Goal: Task Accomplishment & Management: Manage account settings

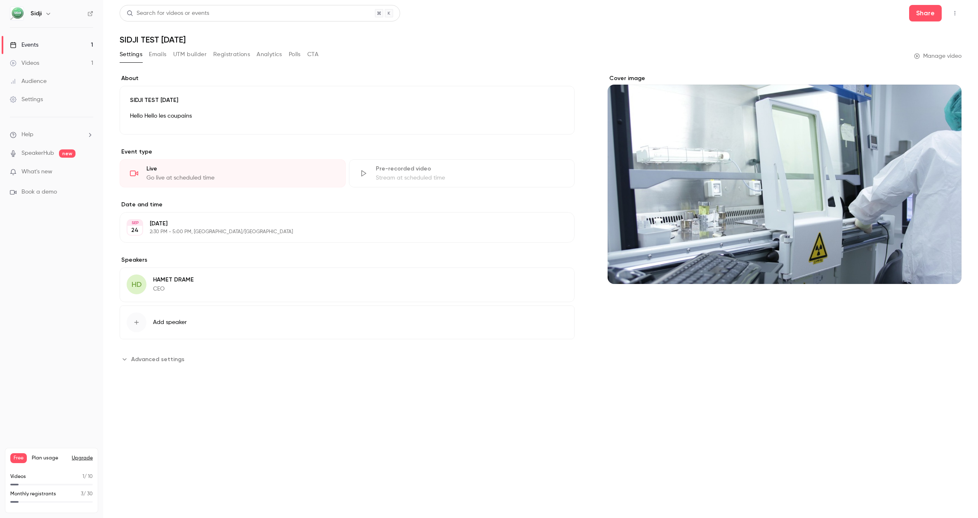
click at [143, 50] on div "Settings Emails UTM builder Registrations Analytics Polls CTA" at bounding box center [219, 54] width 199 height 13
click at [153, 52] on button "Emails" at bounding box center [157, 54] width 17 height 13
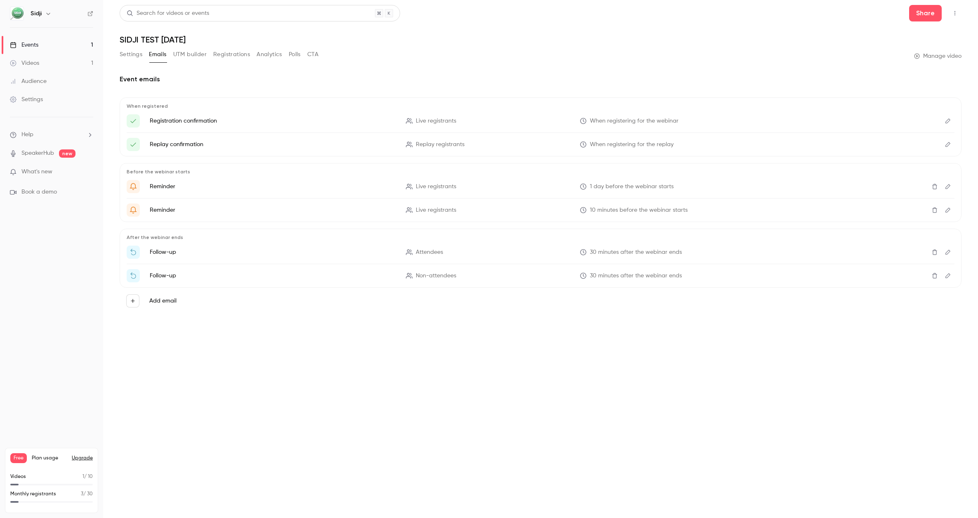
click at [134, 57] on button "Settings" at bounding box center [131, 54] width 23 height 13
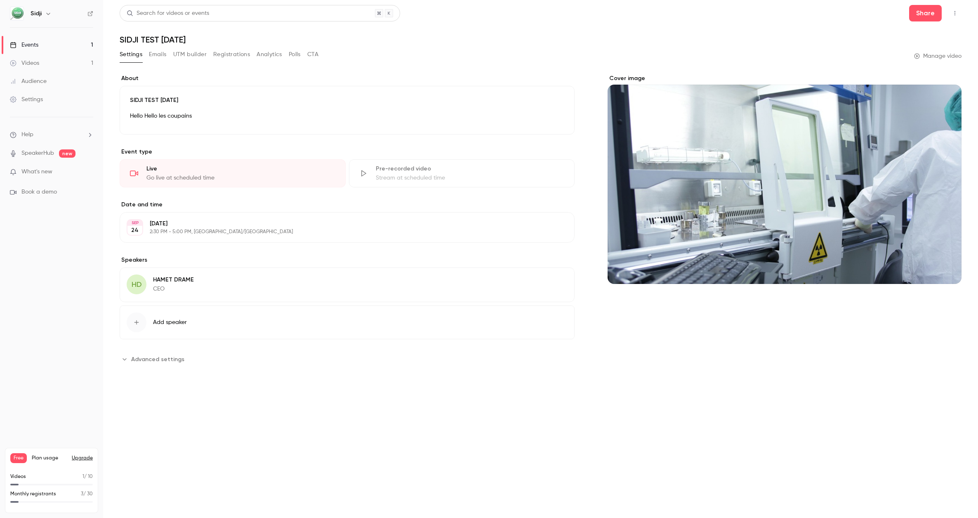
click at [168, 320] on span "Add speaker" at bounding box center [170, 322] width 34 height 8
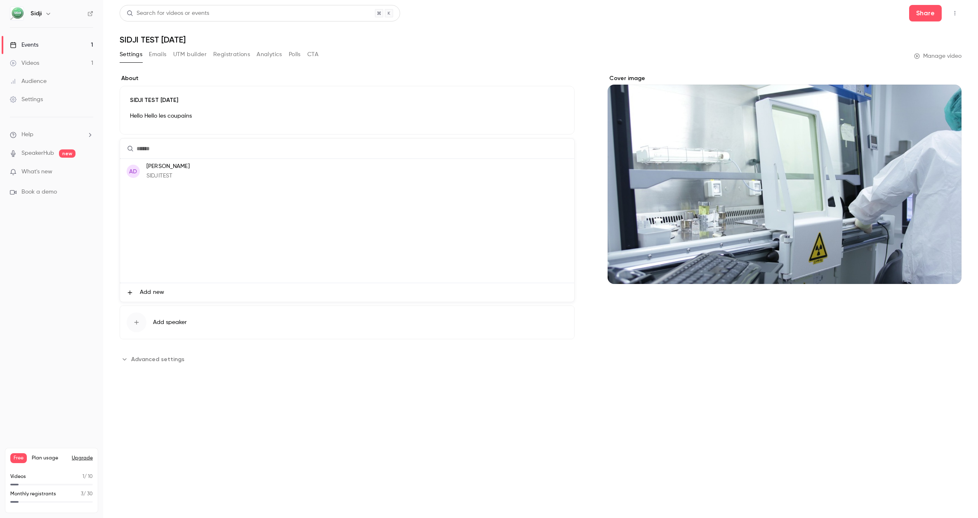
click at [146, 292] on span "Add new" at bounding box center [152, 292] width 24 height 9
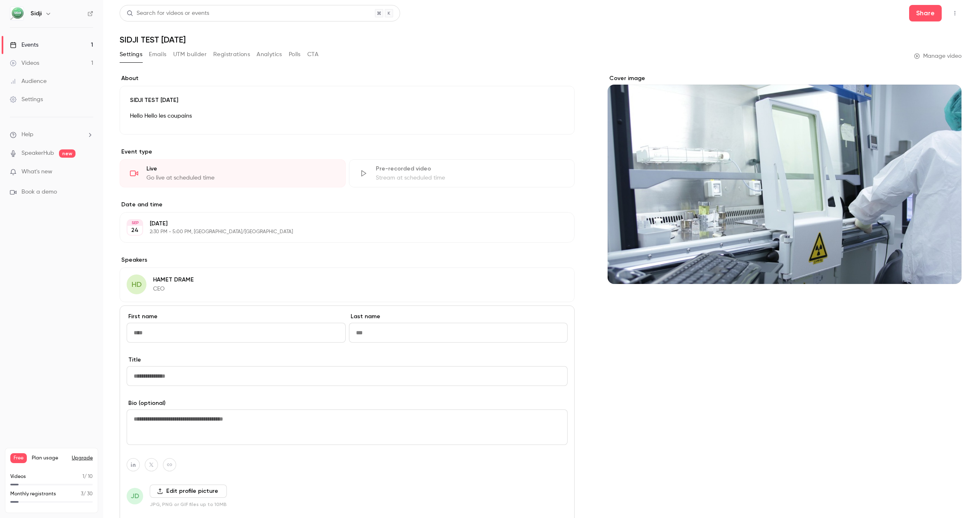
click at [218, 332] on input "First name" at bounding box center [236, 333] width 219 height 20
type input "**********"
type input "******"
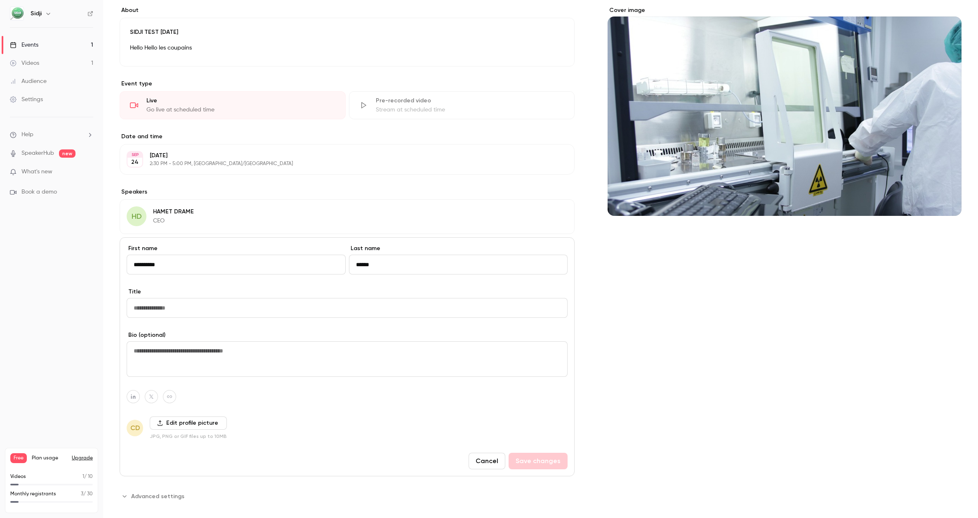
scroll to position [78, 0]
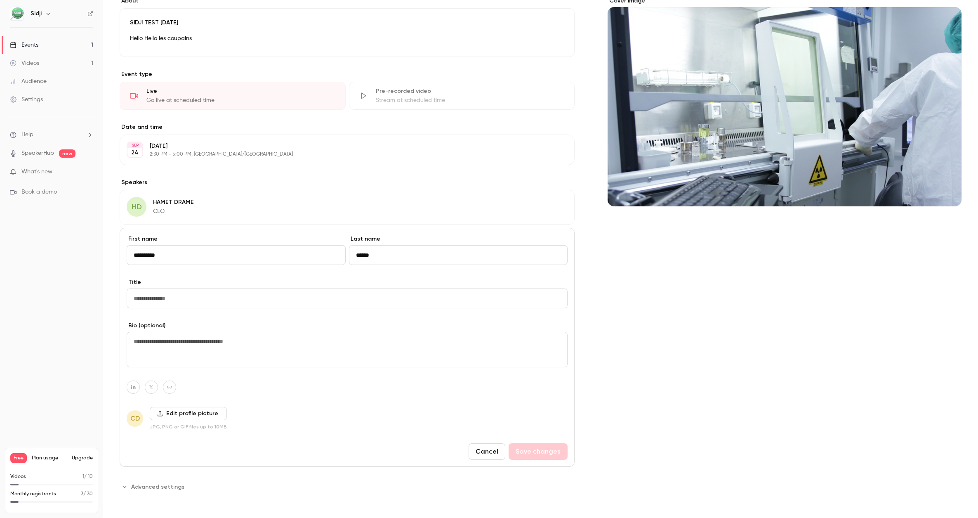
click at [210, 297] on input "Title" at bounding box center [347, 298] width 441 height 20
click at [202, 257] on input "**********" at bounding box center [236, 255] width 219 height 20
click at [196, 298] on input "Title" at bounding box center [347, 298] width 441 height 20
click at [206, 349] on textarea at bounding box center [347, 349] width 441 height 35
click at [201, 299] on input "Title" at bounding box center [347, 298] width 441 height 20
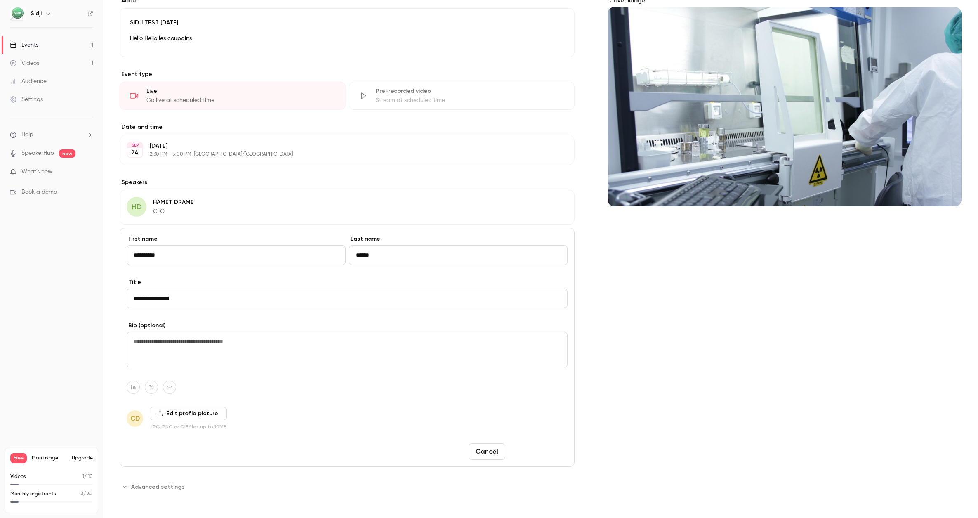
type input "**********"
click at [531, 449] on button "Save changes" at bounding box center [538, 451] width 59 height 17
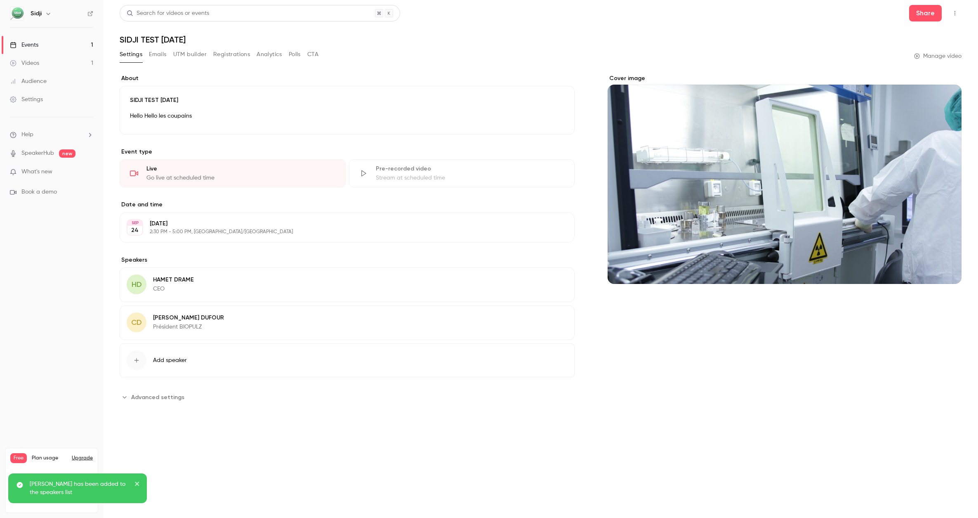
scroll to position [0, 0]
click at [192, 361] on button "Add speaker" at bounding box center [347, 360] width 455 height 34
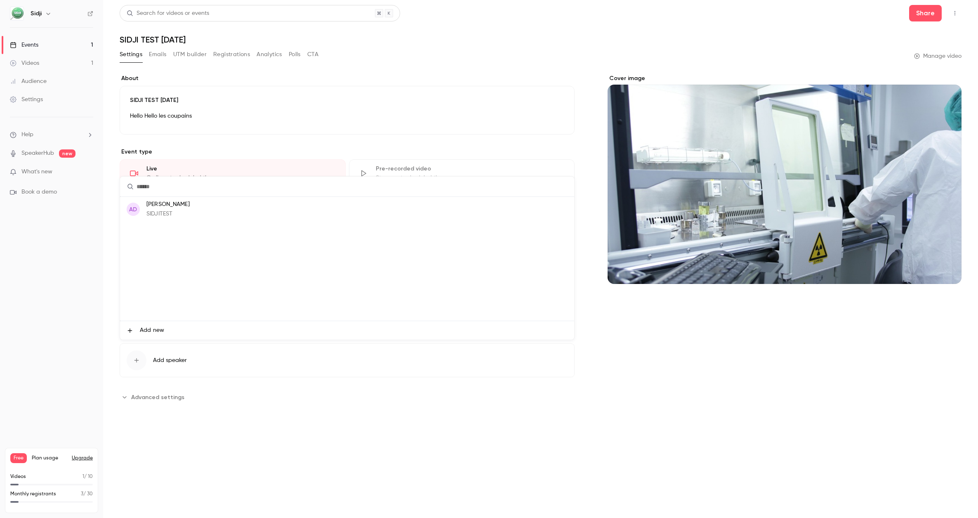
click at [162, 337] on li "Add new" at bounding box center [347, 330] width 454 height 19
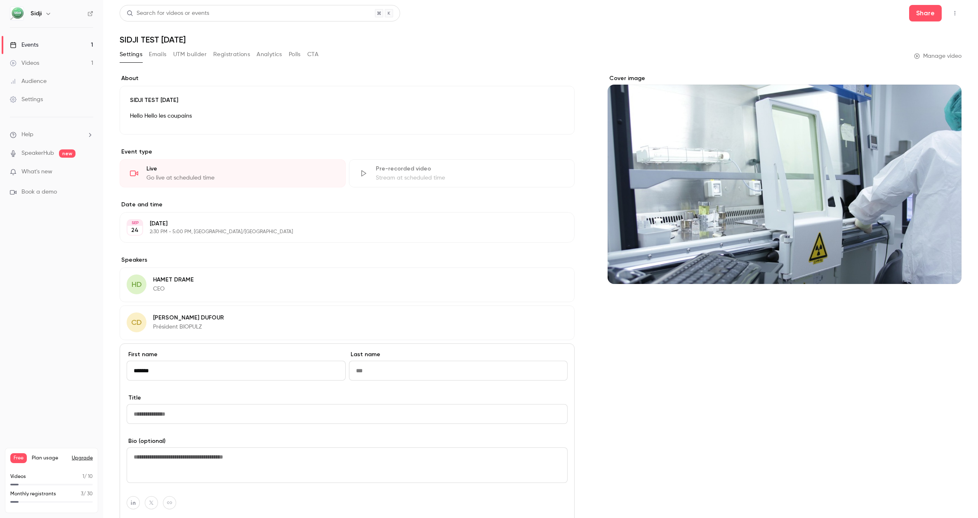
type input "*******"
click at [151, 410] on input "Title" at bounding box center [347, 414] width 441 height 20
paste input "**********"
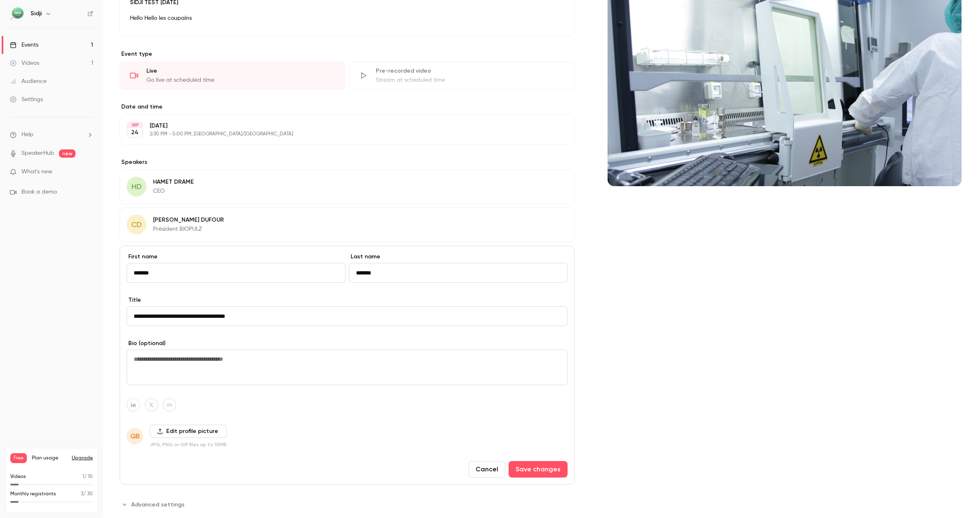
scroll to position [116, 0]
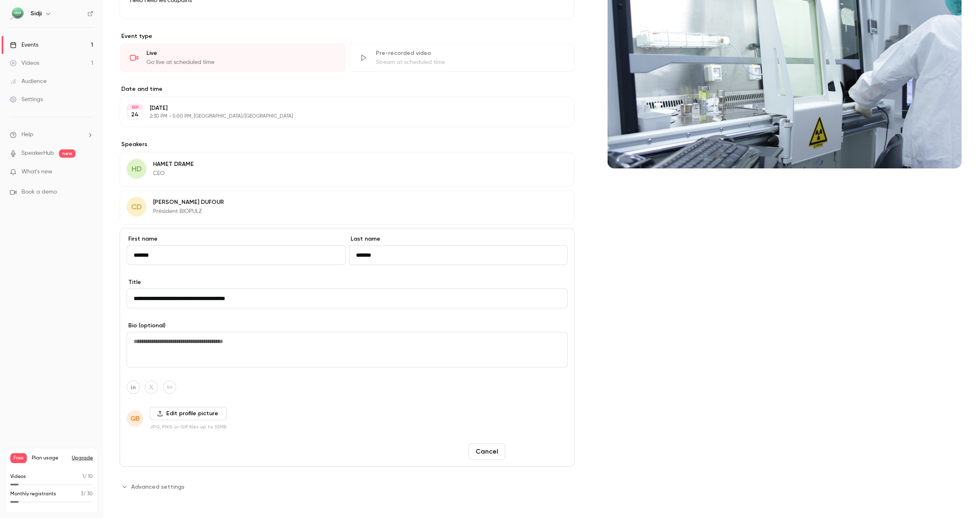
type input "**********"
click at [543, 452] on button "Save changes" at bounding box center [538, 451] width 59 height 17
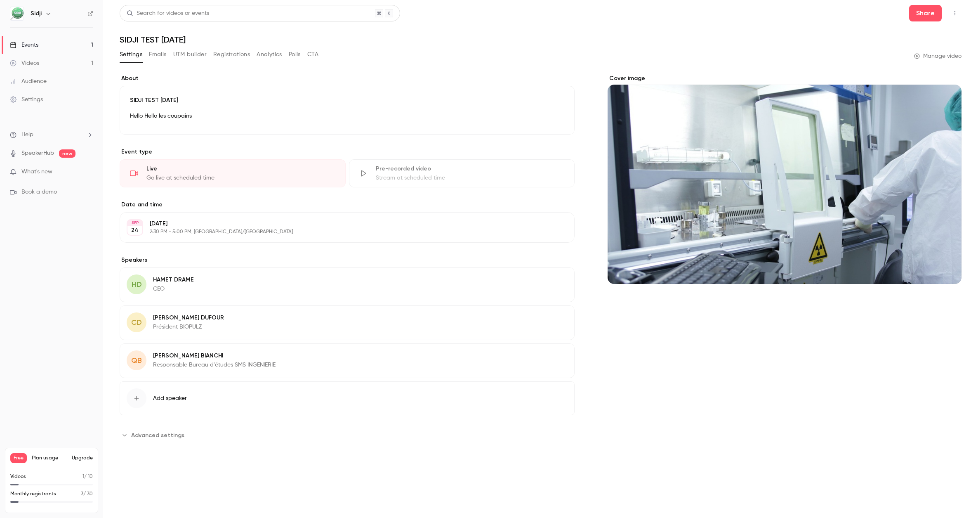
click at [543, 279] on icon "button" at bounding box center [544, 281] width 7 height 7
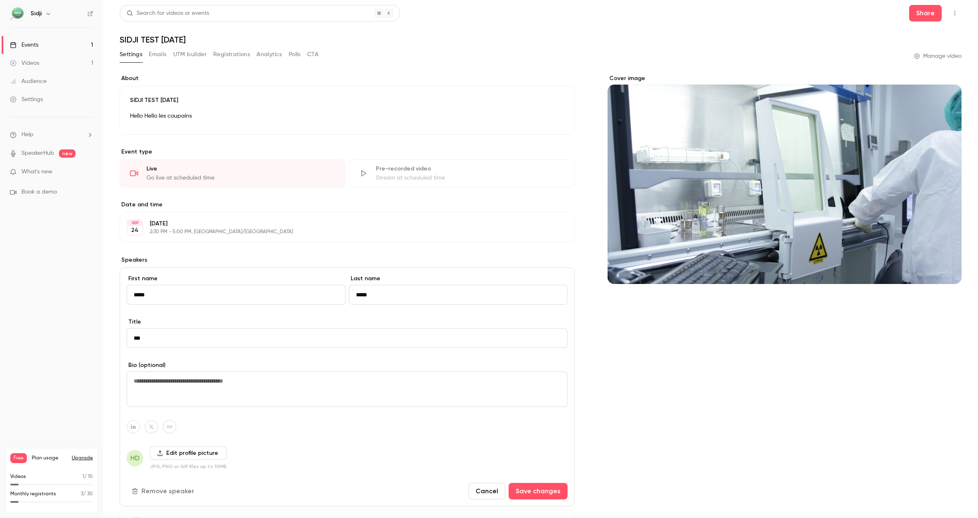
drag, startPoint x: 165, startPoint y: 337, endPoint x: 116, endPoint y: 340, distance: 48.7
click at [116, 340] on main "**********" at bounding box center [540, 259] width 875 height 518
type input "**********"
click at [541, 494] on button "Save changes" at bounding box center [538, 491] width 59 height 17
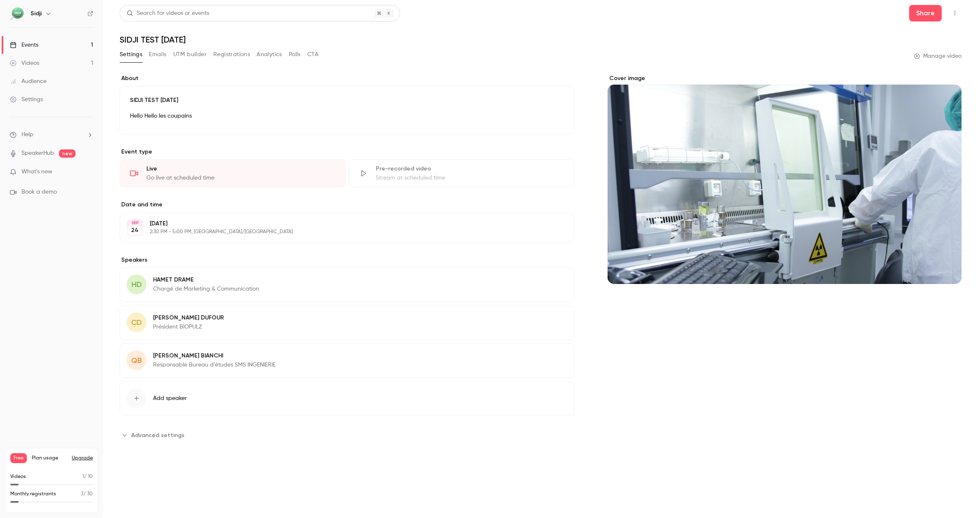
click at [557, 114] on button "Edit" at bounding box center [550, 117] width 30 height 13
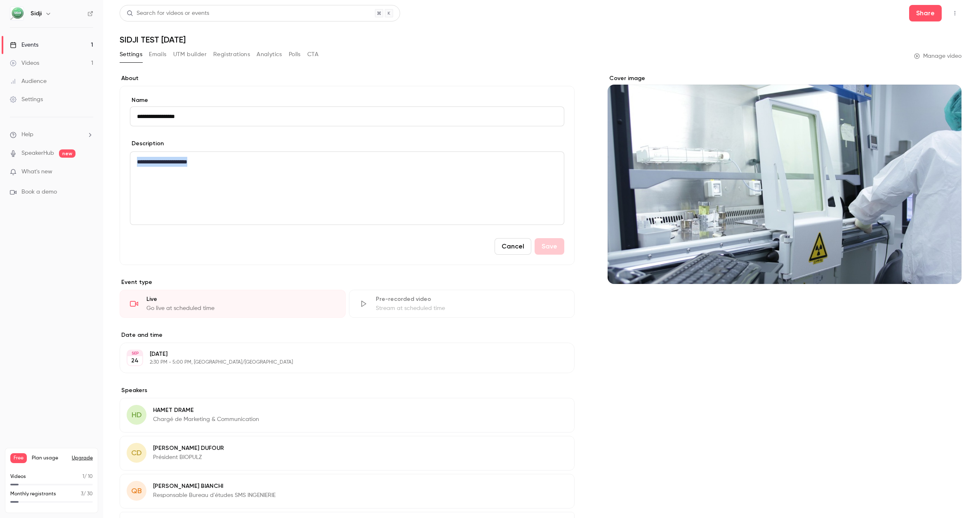
drag, startPoint x: 345, startPoint y: 165, endPoint x: 112, endPoint y: 158, distance: 232.8
click at [112, 158] on main "**********" at bounding box center [540, 259] width 875 height 518
click at [552, 256] on div "**********" at bounding box center [347, 175] width 455 height 179
click at [552, 248] on button "Save" at bounding box center [550, 246] width 30 height 17
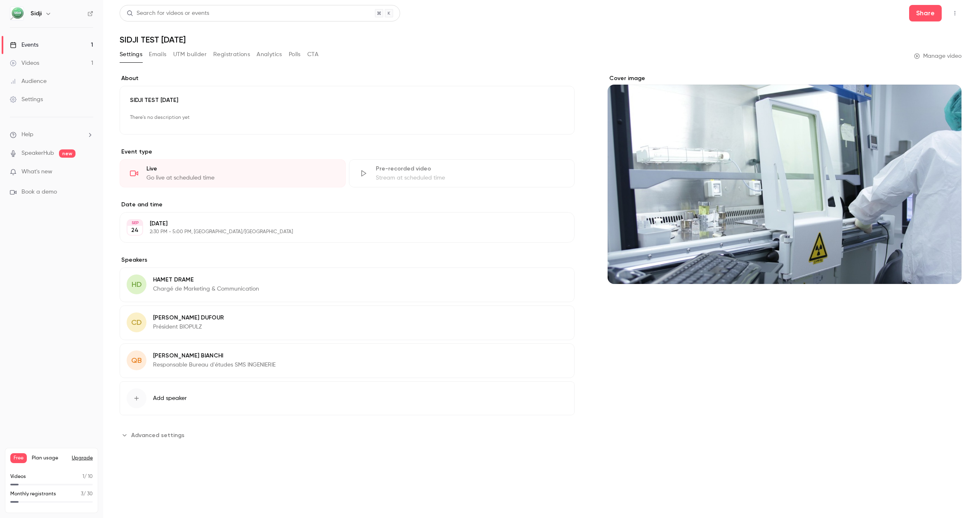
click at [282, 227] on p "[DATE]" at bounding box center [340, 223] width 381 height 8
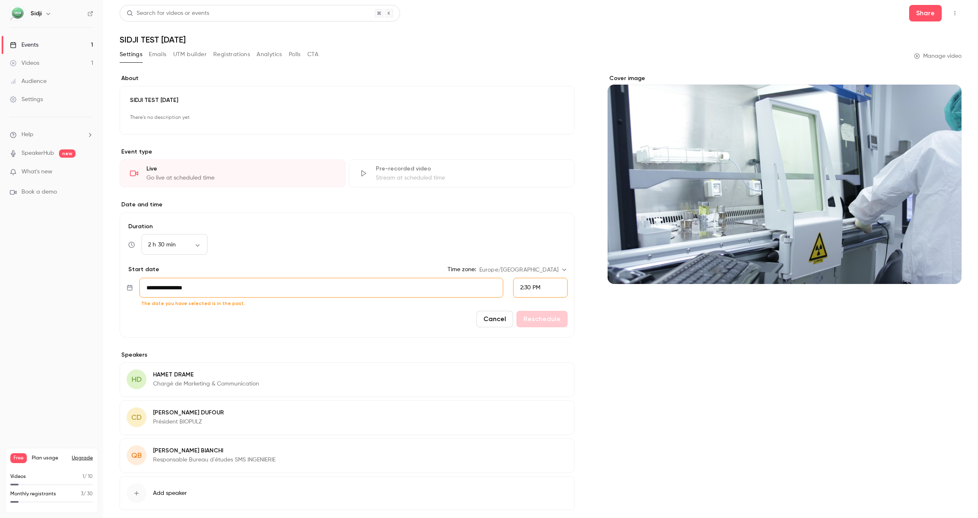
click at [392, 292] on input "**********" at bounding box center [321, 288] width 364 height 20
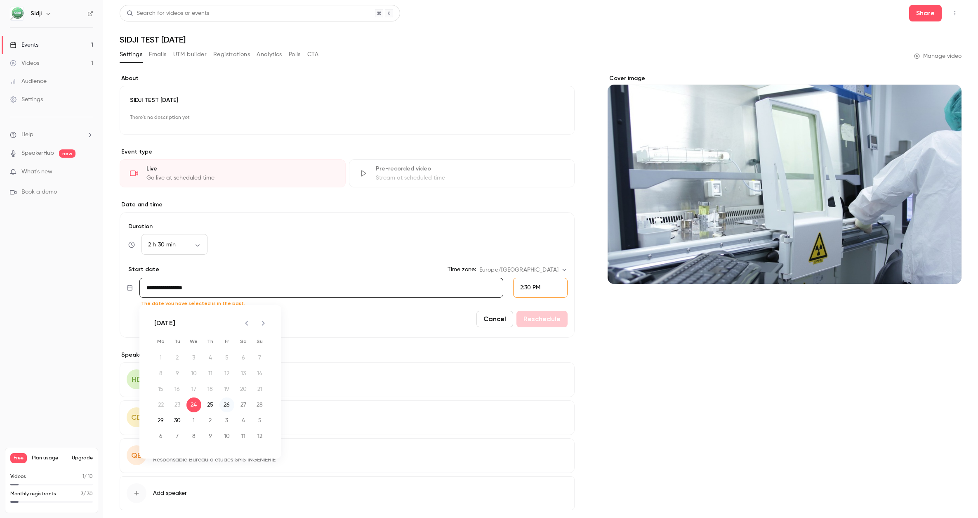
click at [229, 406] on button "26" at bounding box center [226, 404] width 15 height 15
type input "**********"
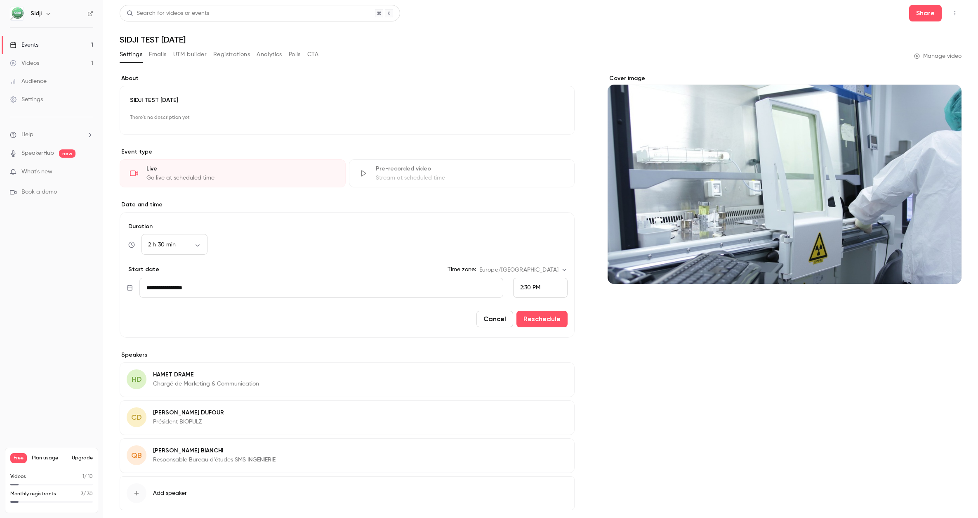
click at [525, 287] on span "2:30 PM" at bounding box center [530, 288] width 20 height 6
click at [535, 237] on span "9:15 AM" at bounding box center [527, 240] width 20 height 6
click at [544, 319] on button "Reschedule" at bounding box center [542, 319] width 51 height 17
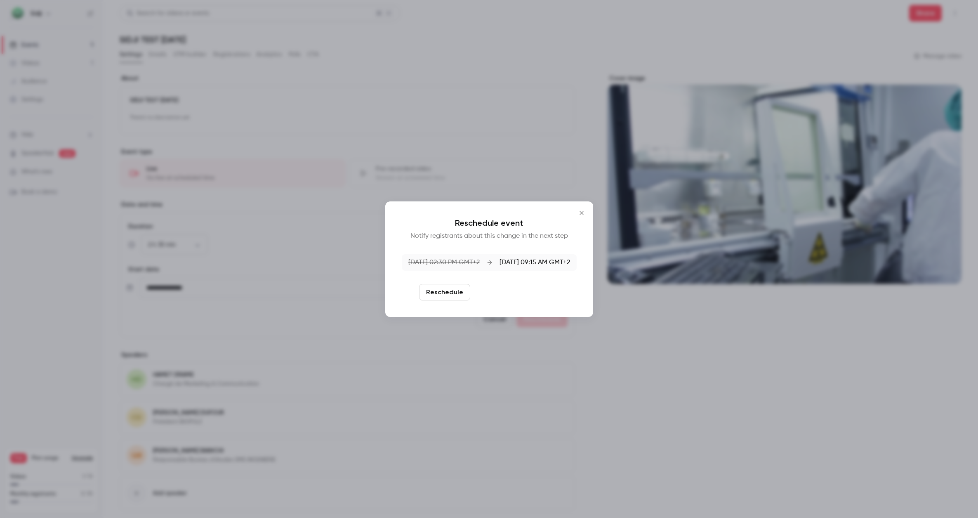
click at [543, 291] on button "Reschedule and notify" at bounding box center [516, 292] width 85 height 17
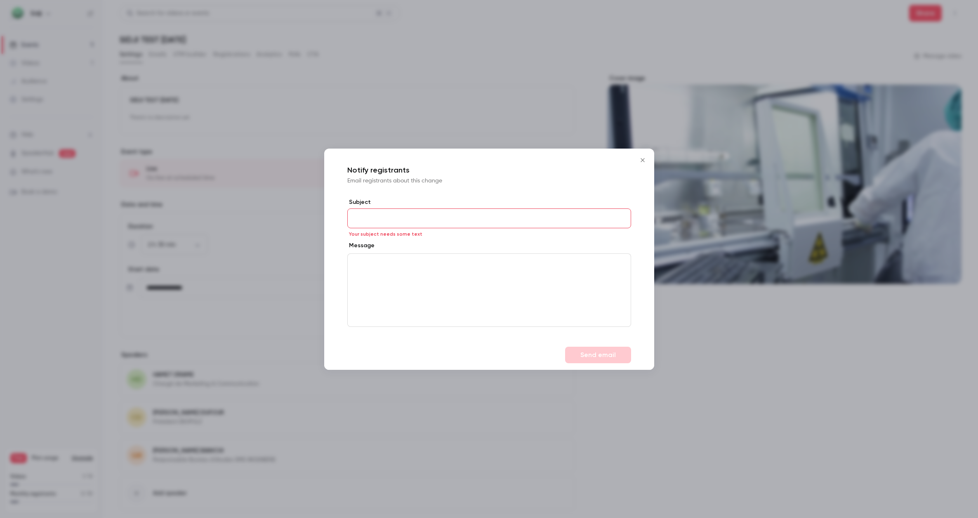
click at [639, 155] on button "Close" at bounding box center [642, 160] width 17 height 17
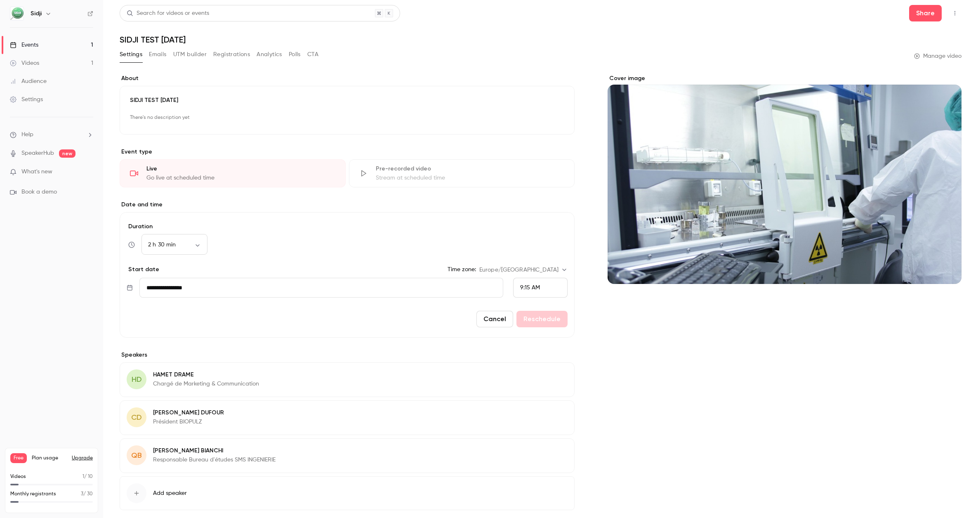
click at [534, 323] on div "Cancel Reschedule" at bounding box center [347, 319] width 441 height 17
click at [335, 294] on input "**********" at bounding box center [321, 288] width 364 height 20
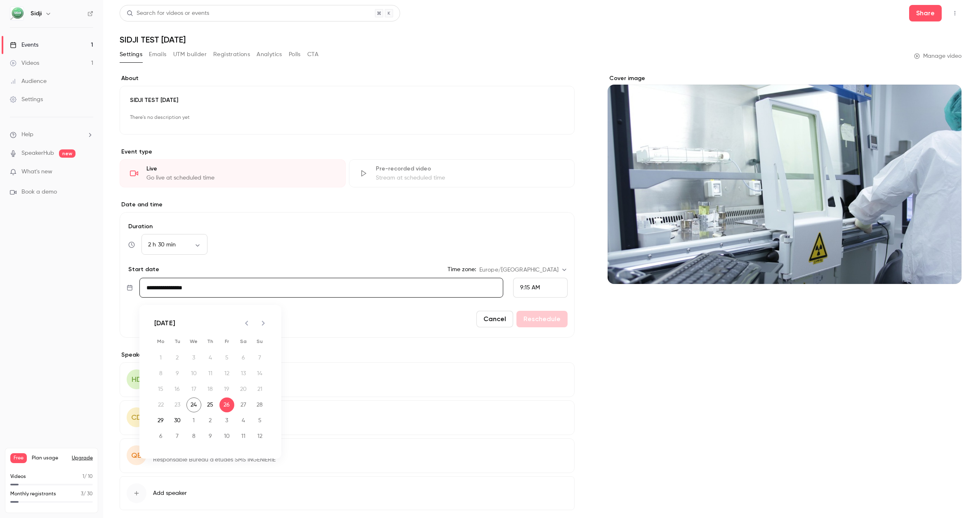
click at [377, 259] on form "**********" at bounding box center [347, 274] width 455 height 125
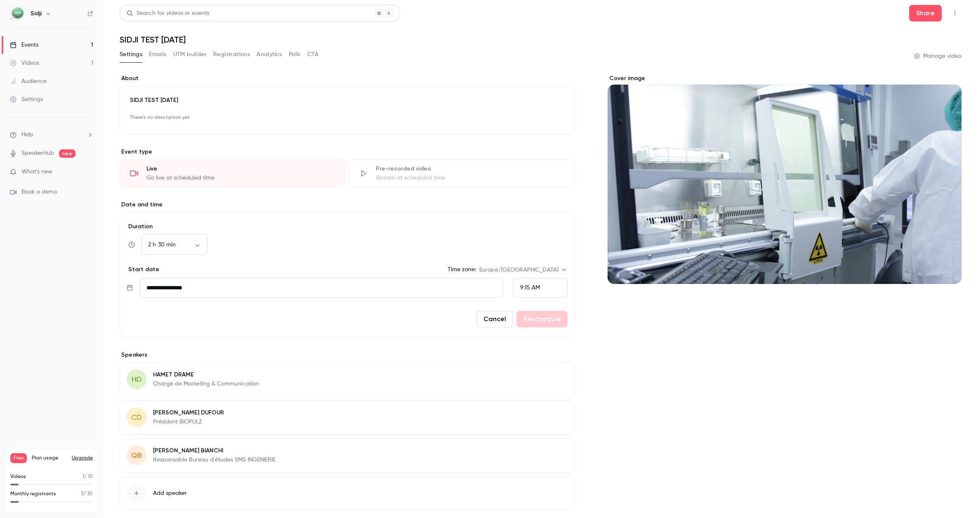
click at [37, 47] on div "Events" at bounding box center [24, 45] width 28 height 8
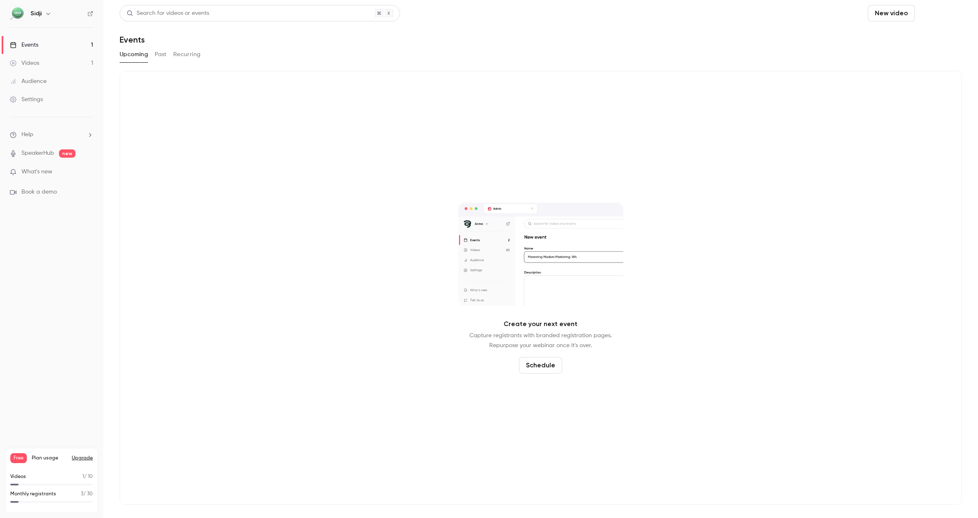
click at [938, 11] on button "Schedule" at bounding box center [939, 13] width 43 height 17
click at [929, 40] on div "One time event" at bounding box center [923, 36] width 63 height 8
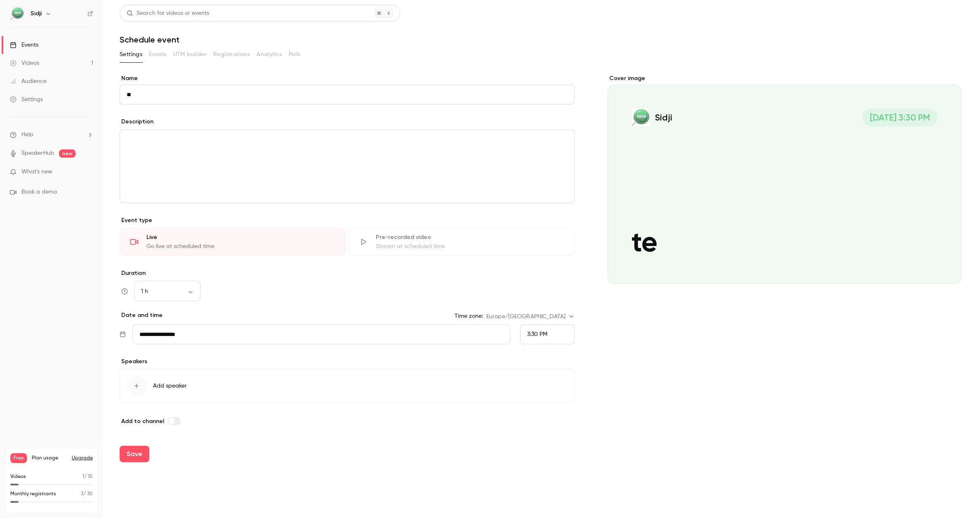
type input "*"
type input "**********"
click at [462, 335] on input "**********" at bounding box center [321, 334] width 378 height 20
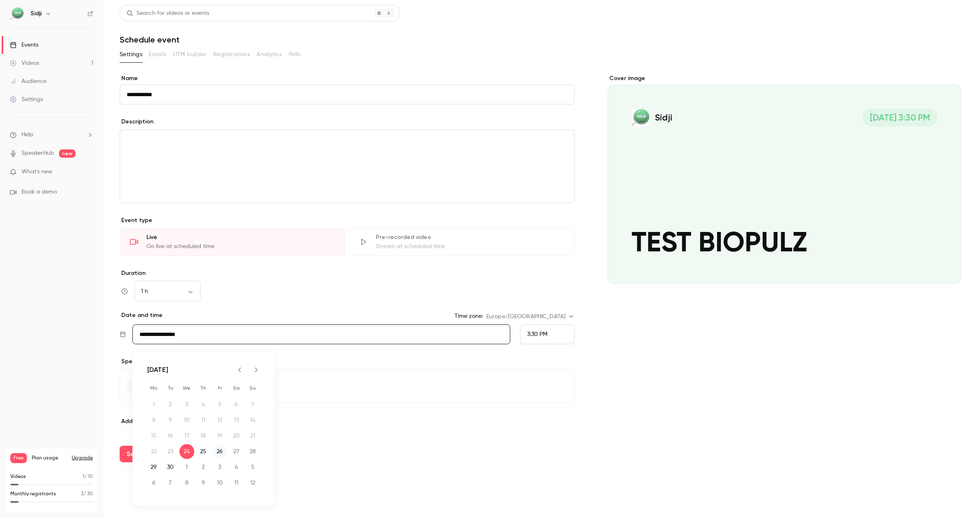
click at [221, 452] on button "26" at bounding box center [219, 451] width 15 height 15
type input "**********"
click at [541, 338] on div "3:30 PM" at bounding box center [537, 334] width 20 height 9
click at [535, 298] on li "9:30 AM" at bounding box center [548, 304] width 54 height 22
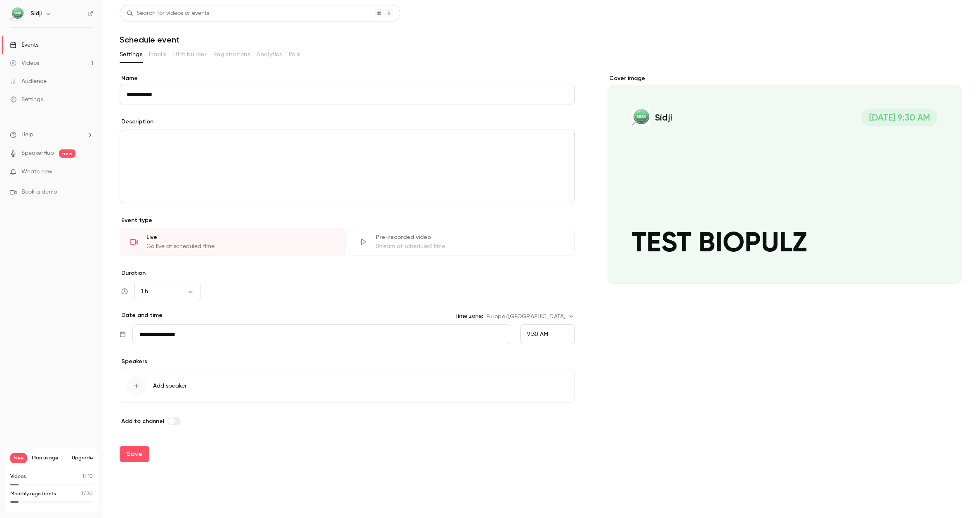
scroll to position [1297, 0]
click at [542, 327] on div "9:30 AM" at bounding box center [547, 334] width 54 height 20
click at [550, 233] on li "9:15 AM" at bounding box center [548, 229] width 54 height 22
click at [167, 386] on span "Add speaker" at bounding box center [170, 386] width 34 height 8
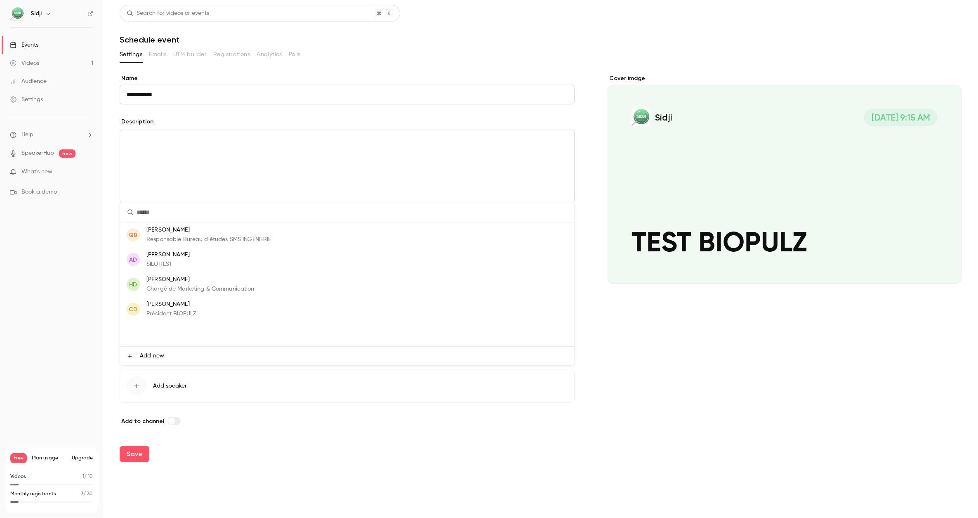
click at [187, 285] on p "Chargé de Marketing & Communication" at bounding box center [200, 289] width 108 height 9
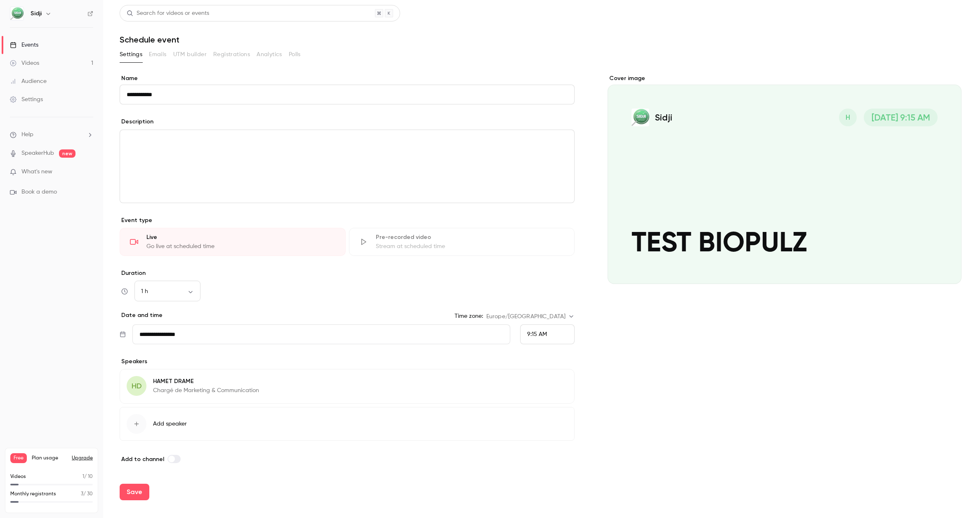
click at [155, 419] on button "Add speaker" at bounding box center [347, 424] width 455 height 34
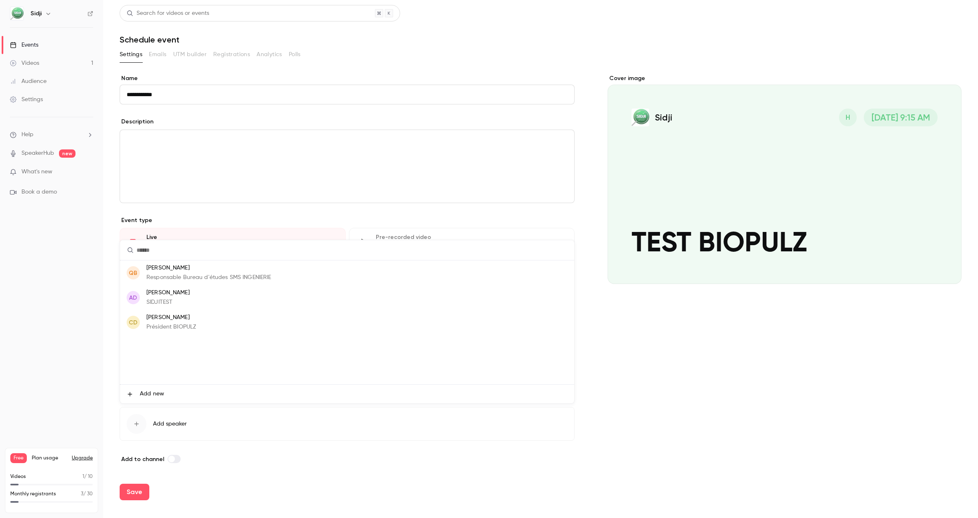
click at [196, 328] on p "Président BIOPULZ" at bounding box center [171, 327] width 50 height 9
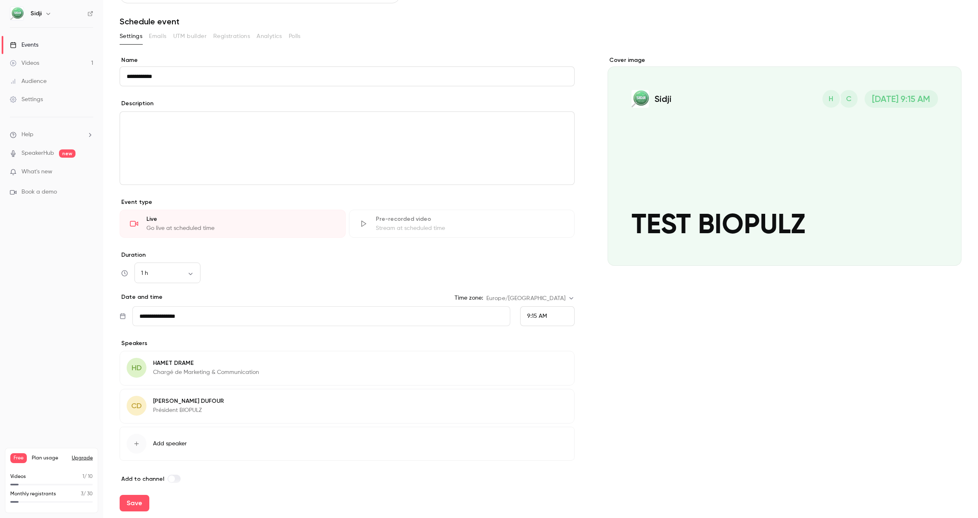
scroll to position [27, 0]
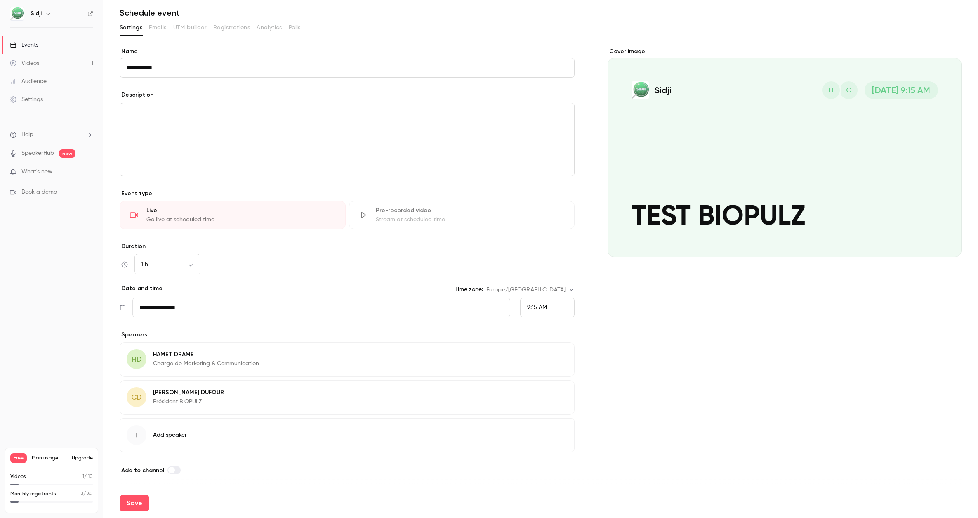
click at [177, 436] on span "Add speaker" at bounding box center [170, 435] width 34 height 8
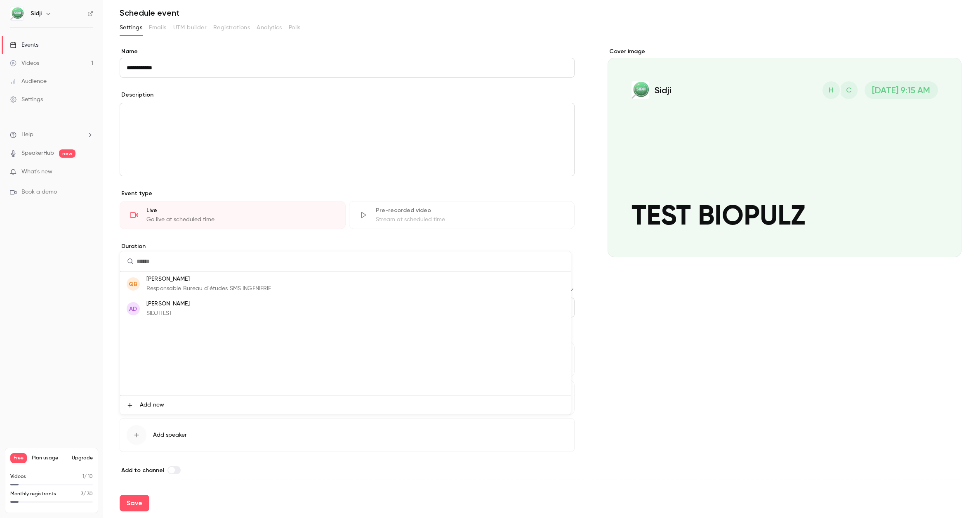
click at [161, 409] on span "Add new" at bounding box center [152, 405] width 24 height 9
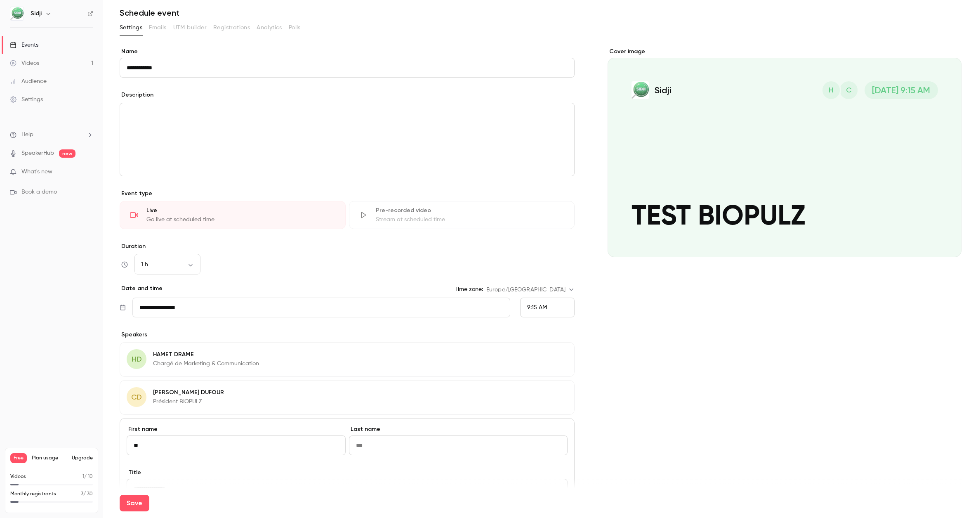
type input "*"
type input "*******"
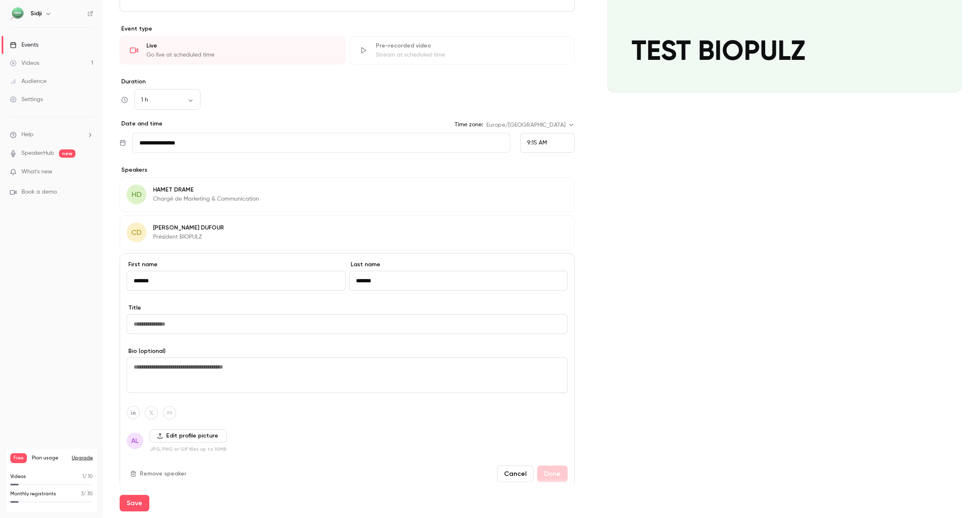
scroll to position [192, 0]
type input "*******"
click at [182, 321] on input at bounding box center [347, 324] width 441 height 20
type input "*"
type input "**********"
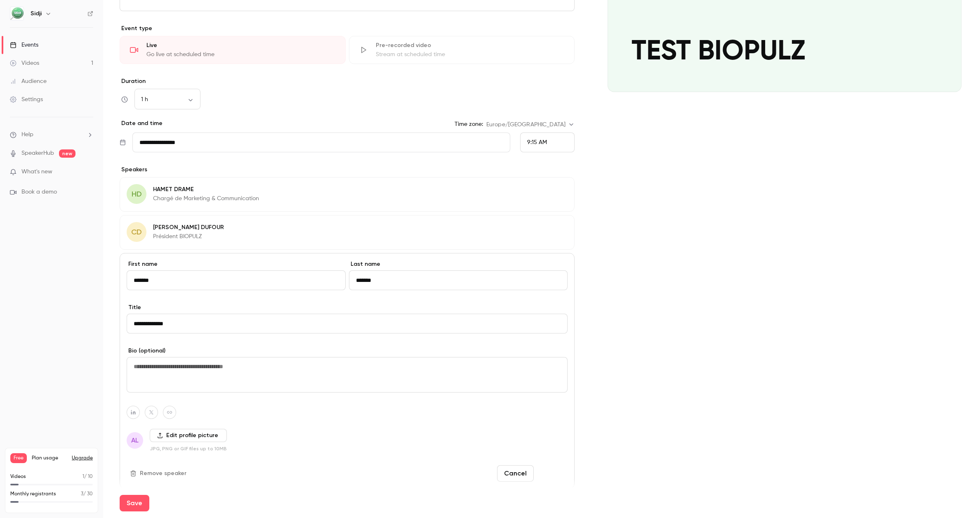
click at [547, 469] on button "Done" at bounding box center [552, 473] width 31 height 17
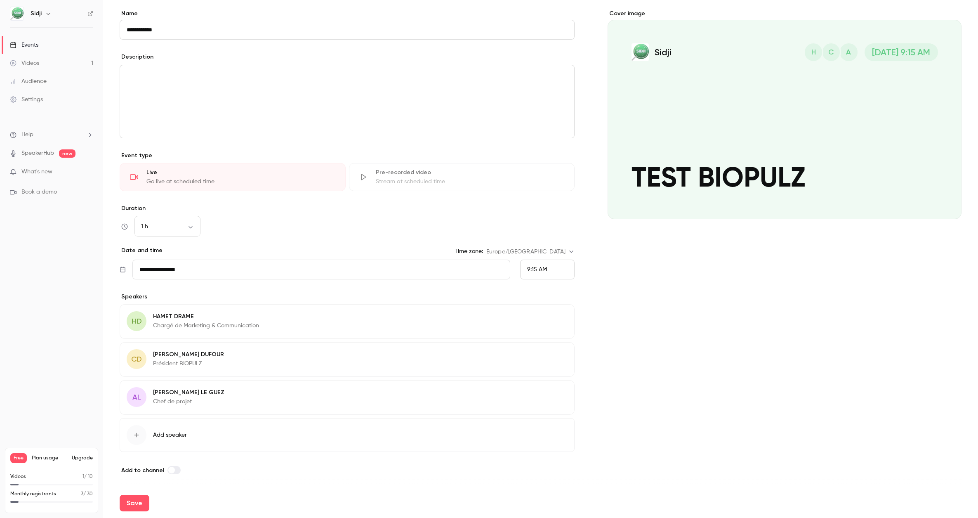
scroll to position [65, 0]
click at [170, 437] on span "Add speaker" at bounding box center [170, 435] width 34 height 8
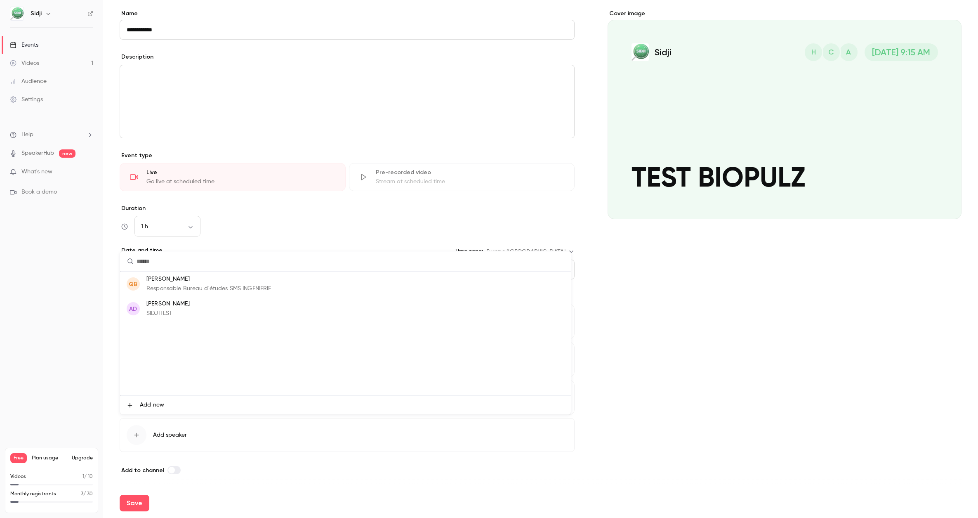
click at [193, 288] on p "Responsable Bureau d'études SMS INGENIERIE" at bounding box center [208, 288] width 125 height 9
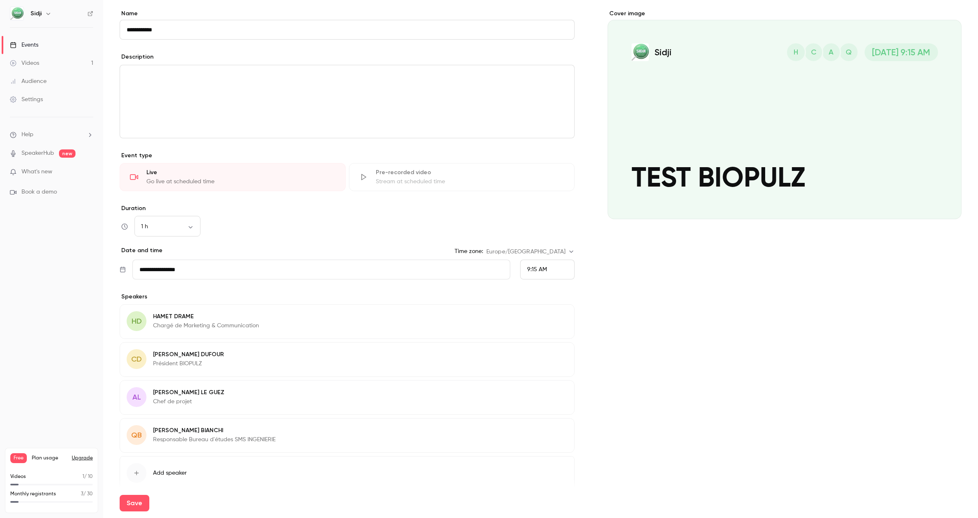
scroll to position [103, 0]
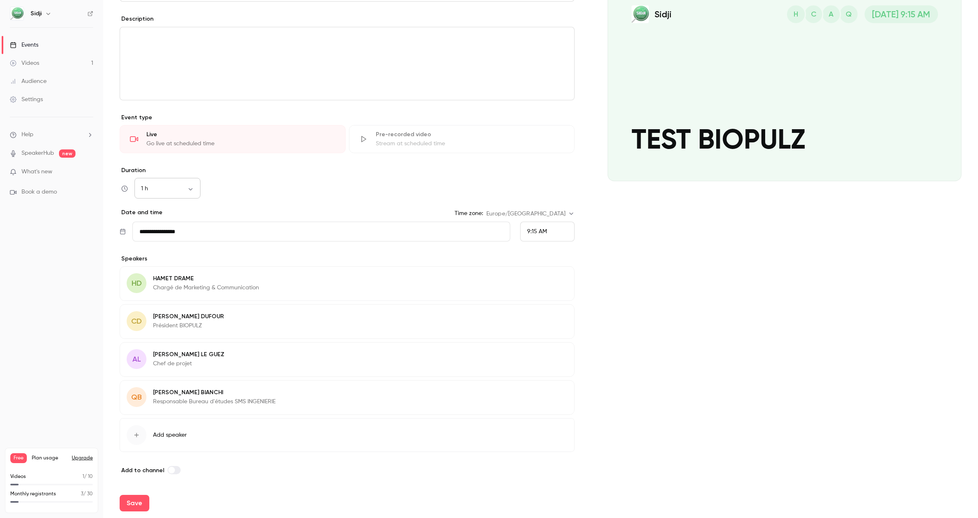
click at [199, 189] on body "**********" at bounding box center [489, 259] width 978 height 518
click at [160, 240] on li "2 h" at bounding box center [167, 241] width 66 height 21
type input "***"
click at [246, 178] on div "Duration 2 h *** ​" at bounding box center [347, 182] width 455 height 32
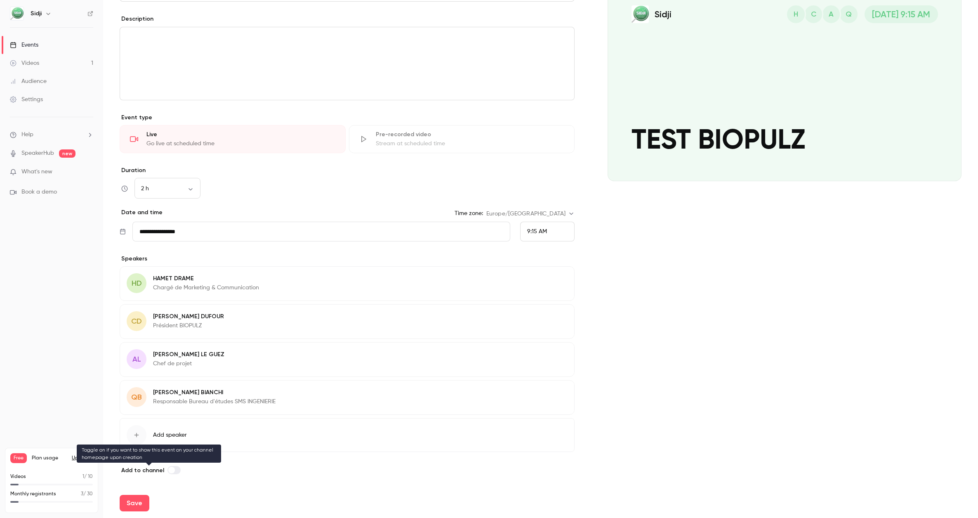
click at [168, 470] on span at bounding box center [171, 470] width 7 height 7
click at [144, 498] on button "Save" at bounding box center [135, 503] width 30 height 17
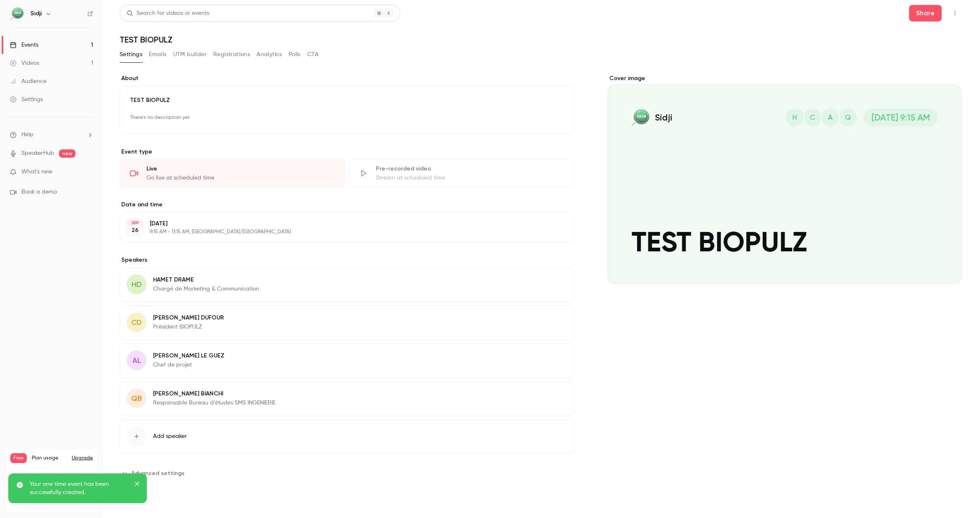
click at [162, 475] on span "Advanced settings" at bounding box center [157, 473] width 53 height 9
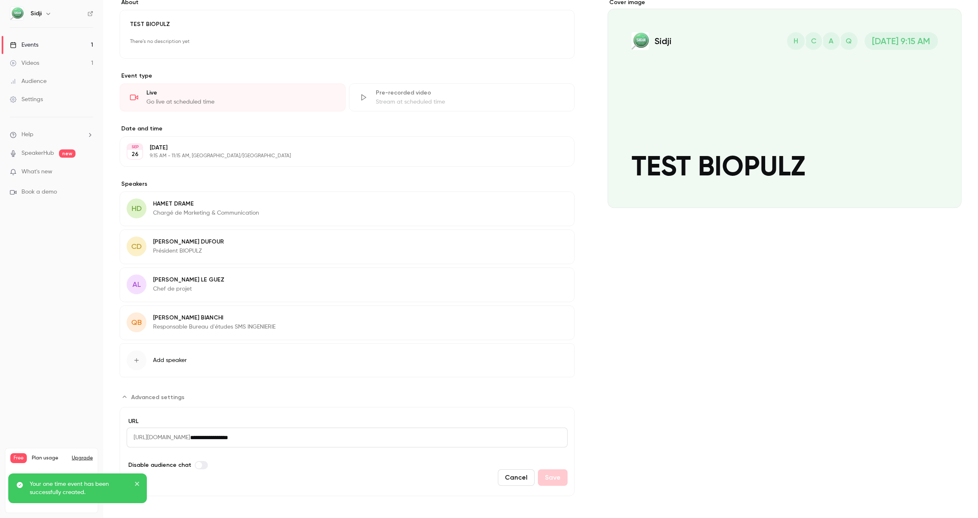
scroll to position [79, 0]
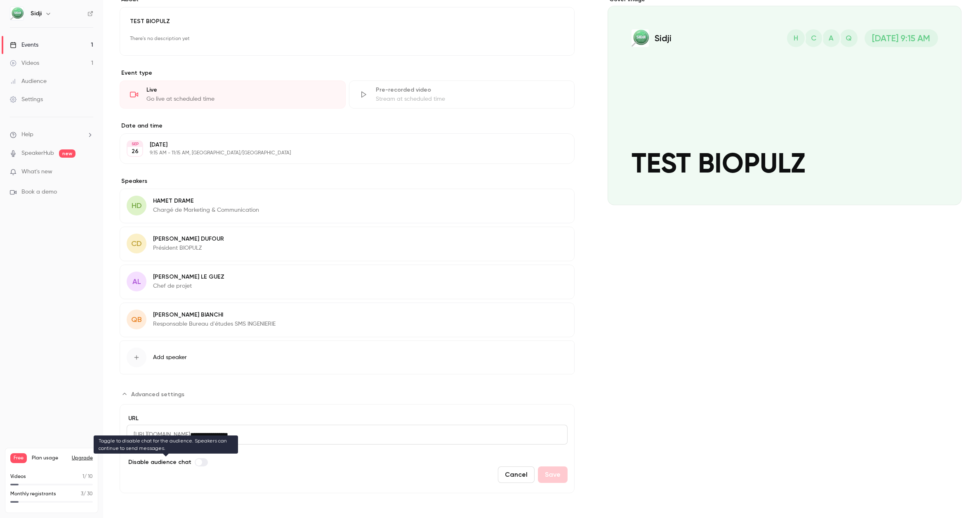
click at [200, 461] on label "Advanced settings" at bounding box center [201, 462] width 13 height 8
click at [551, 476] on button "Save" at bounding box center [553, 474] width 30 height 17
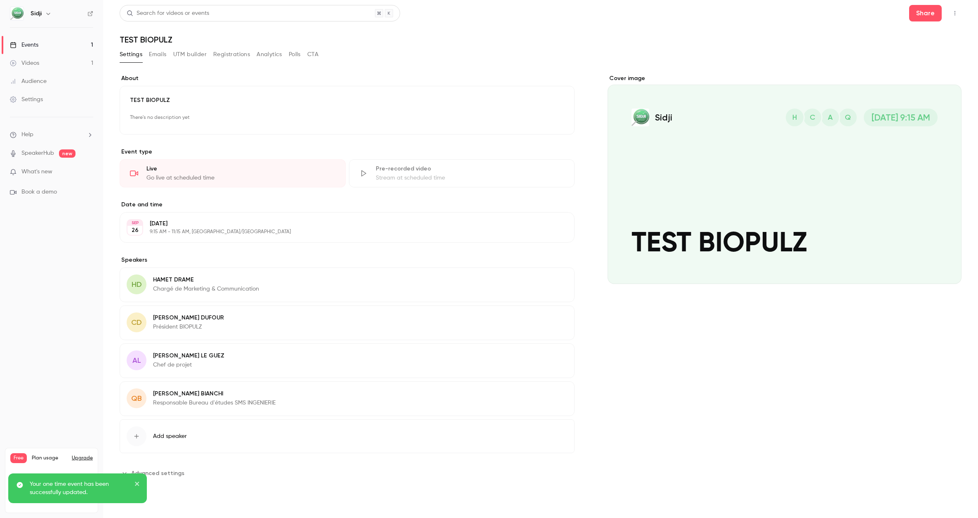
scroll to position [0, 0]
click at [816, 196] on div "Cover image" at bounding box center [785, 179] width 354 height 210
click at [0, 0] on input "[PERSON_NAME] [DATE] 9:15 AM TEST BIOPULZ" at bounding box center [0, 0] width 0 height 0
click at [186, 471] on section "**********" at bounding box center [347, 472] width 455 height 13
click at [169, 471] on span "Advanced settings" at bounding box center [157, 473] width 53 height 9
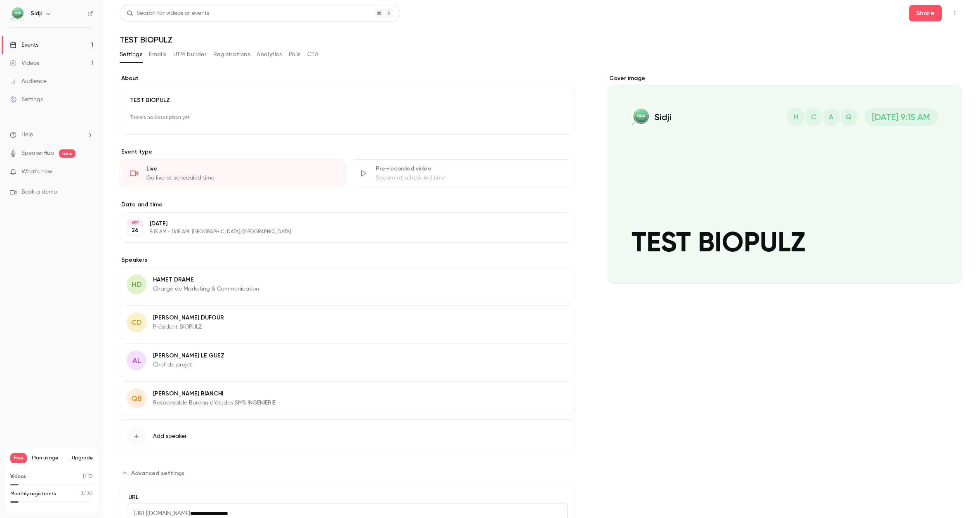
click at [38, 66] on div "Videos" at bounding box center [24, 63] width 29 height 8
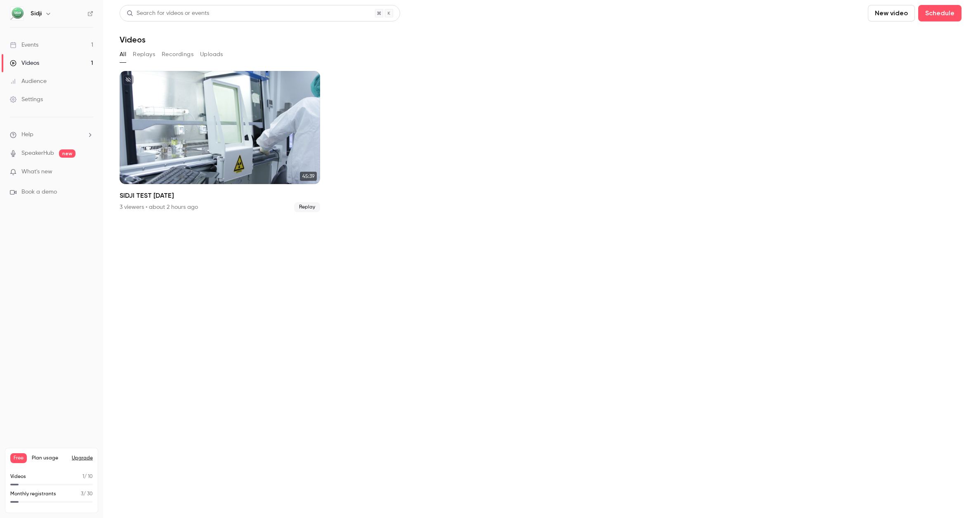
click at [41, 39] on link "Events 1" at bounding box center [51, 45] width 103 height 18
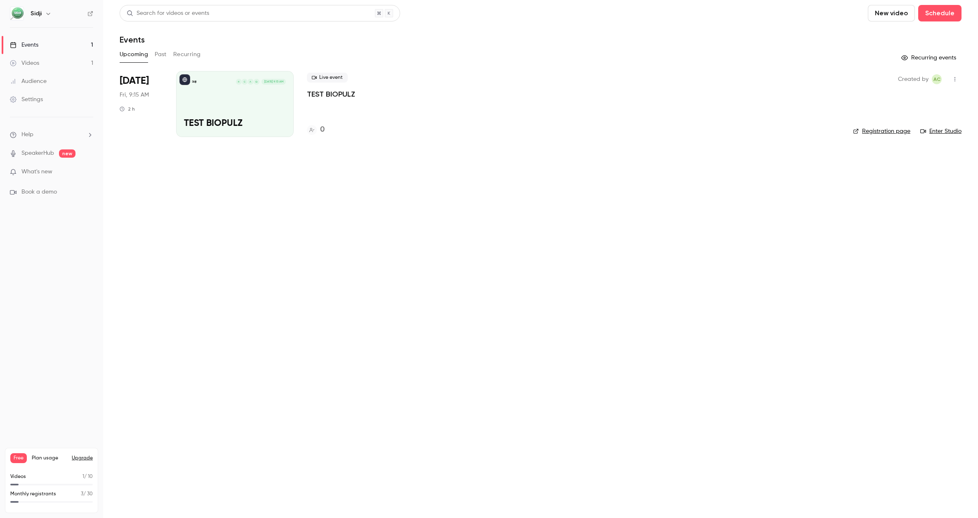
click at [266, 104] on div "[PERSON_NAME] [DATE] 9:15 AM TEST BIOPULZ" at bounding box center [235, 104] width 118 height 66
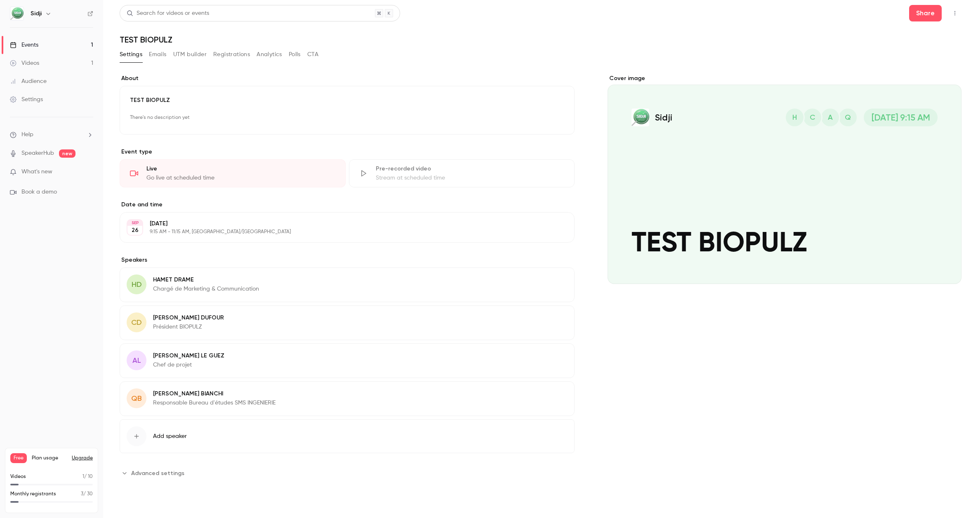
click at [28, 269] on nav "Sidji Events 1 Videos 1 Audience Settings Help SpeakerHub new What's new Book a…" at bounding box center [51, 259] width 103 height 518
click at [948, 272] on icon "Cover image" at bounding box center [946, 269] width 9 height 7
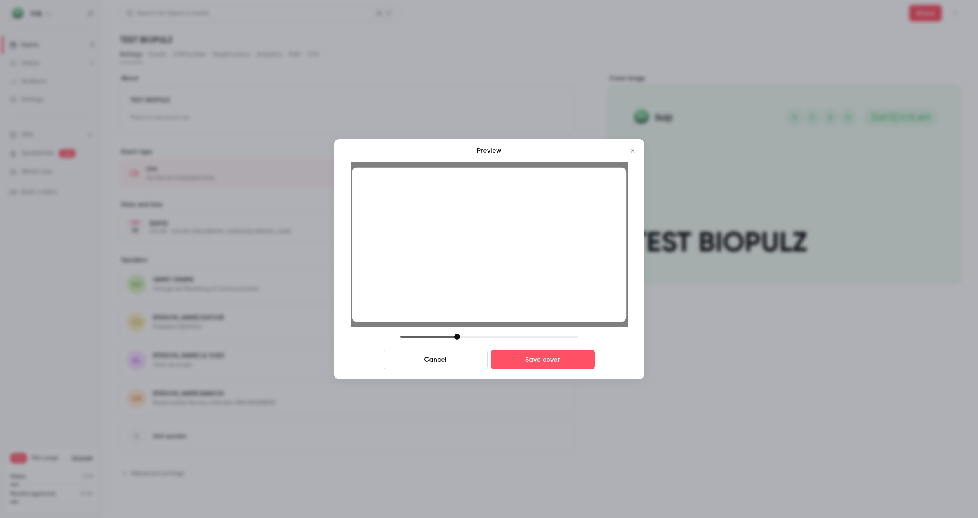
click at [456, 337] on div at bounding box center [457, 337] width 6 height 6
click at [460, 335] on div at bounding box center [459, 337] width 6 height 6
click at [522, 363] on button "Save cover" at bounding box center [543, 359] width 104 height 20
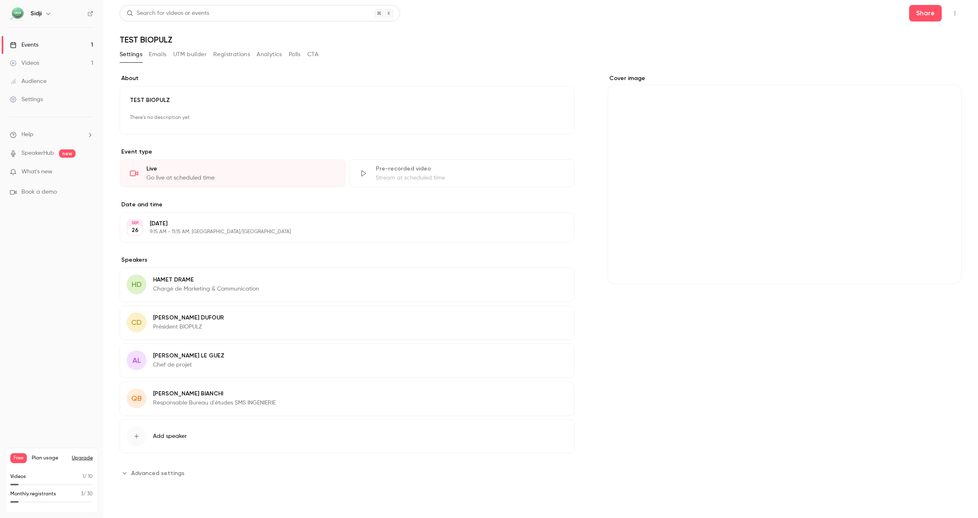
click at [738, 269] on div "Cover image" at bounding box center [785, 179] width 354 height 210
click at [0, 0] on input "Cover image" at bounding box center [0, 0] width 0 height 0
click at [948, 273] on button "Cover image" at bounding box center [947, 269] width 17 height 17
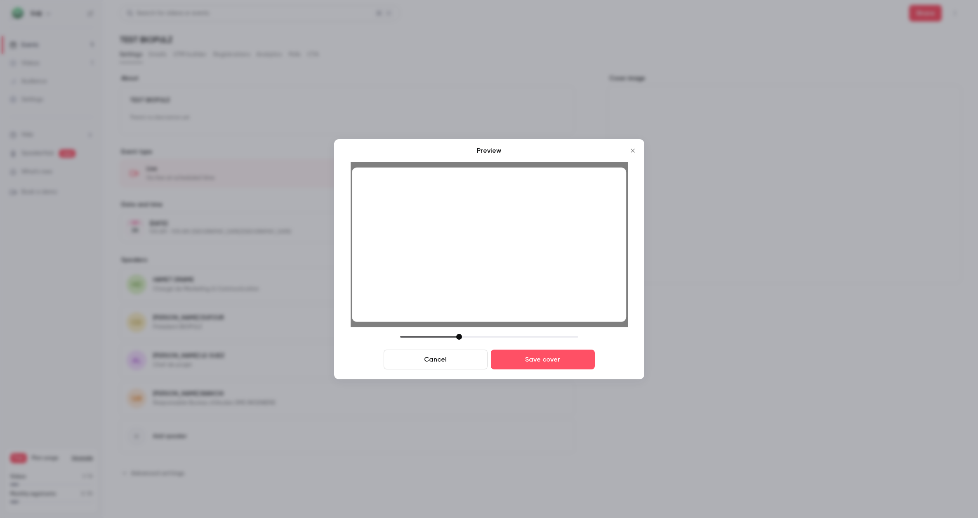
drag, startPoint x: 458, startPoint y: 340, endPoint x: 452, endPoint y: 340, distance: 5.8
click at [452, 340] on div "Cancel Save cover" at bounding box center [489, 351] width 277 height 35
click at [455, 338] on div at bounding box center [457, 337] width 6 height 6
click at [550, 364] on button "Save cover" at bounding box center [543, 359] width 104 height 20
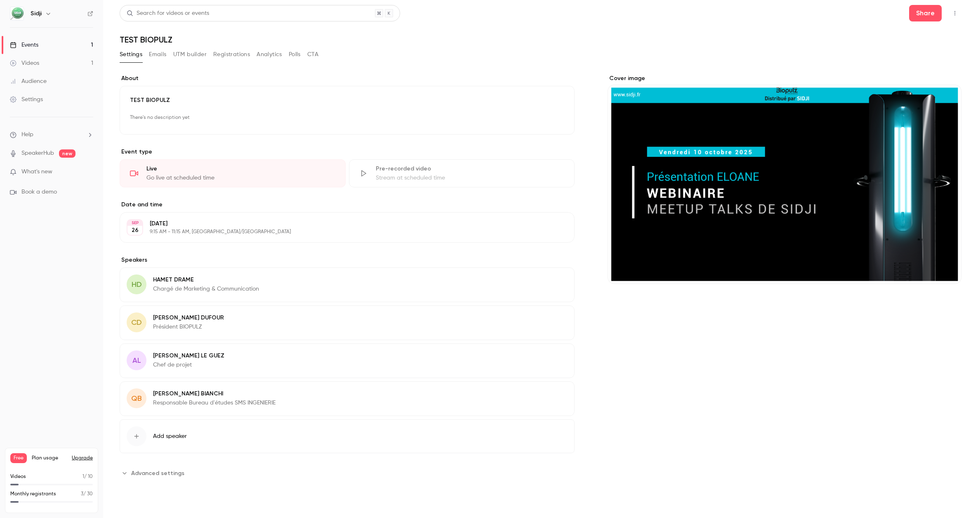
click at [153, 54] on button "Emails" at bounding box center [157, 54] width 17 height 13
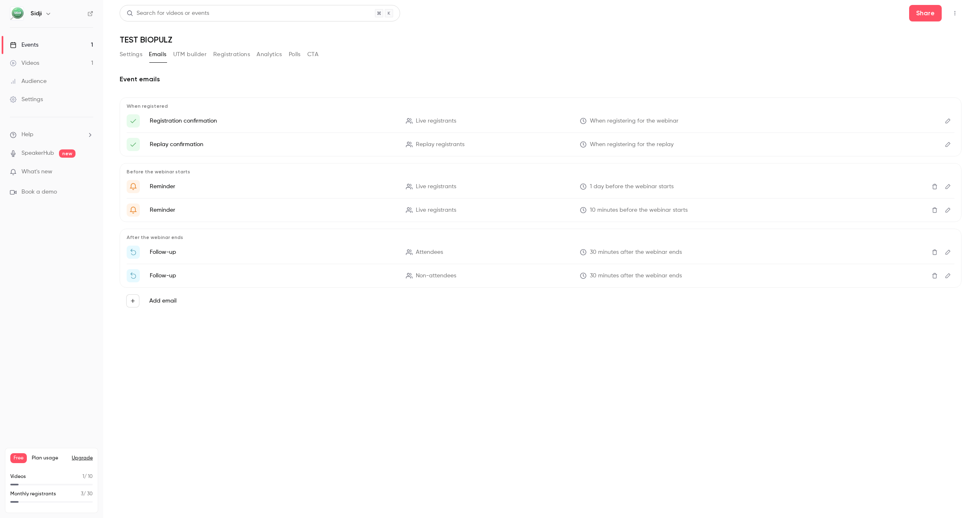
click at [188, 54] on button "UTM builder" at bounding box center [189, 54] width 33 height 13
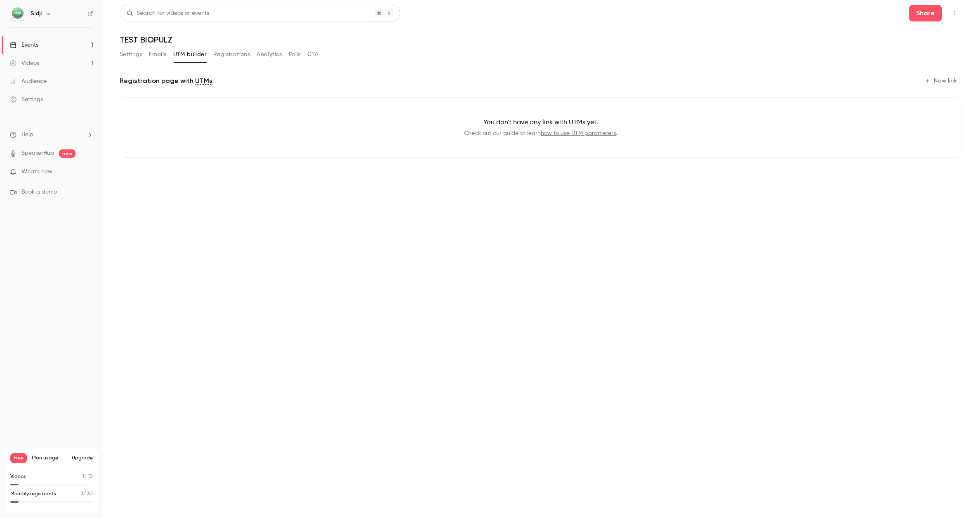
click at [233, 57] on button "Registrations" at bounding box center [231, 54] width 37 height 13
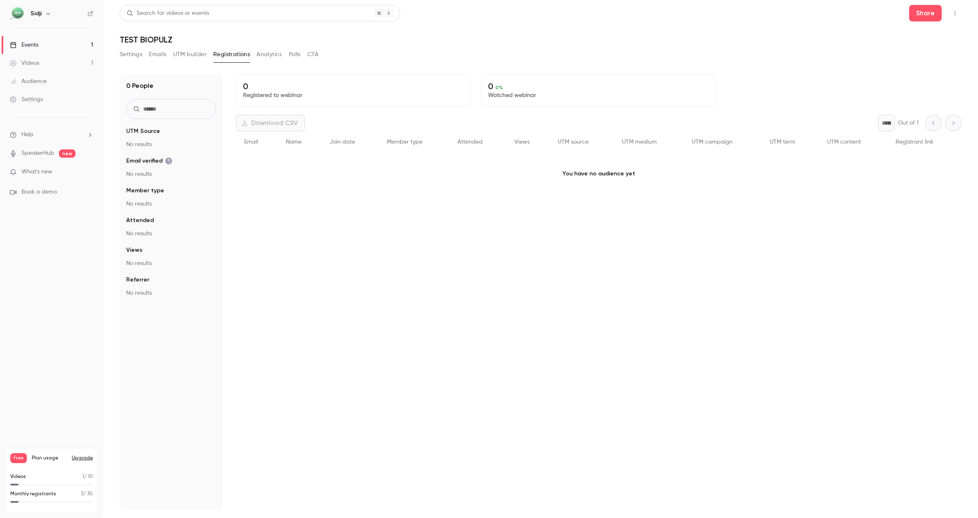
click at [130, 54] on button "Settings" at bounding box center [131, 54] width 23 height 13
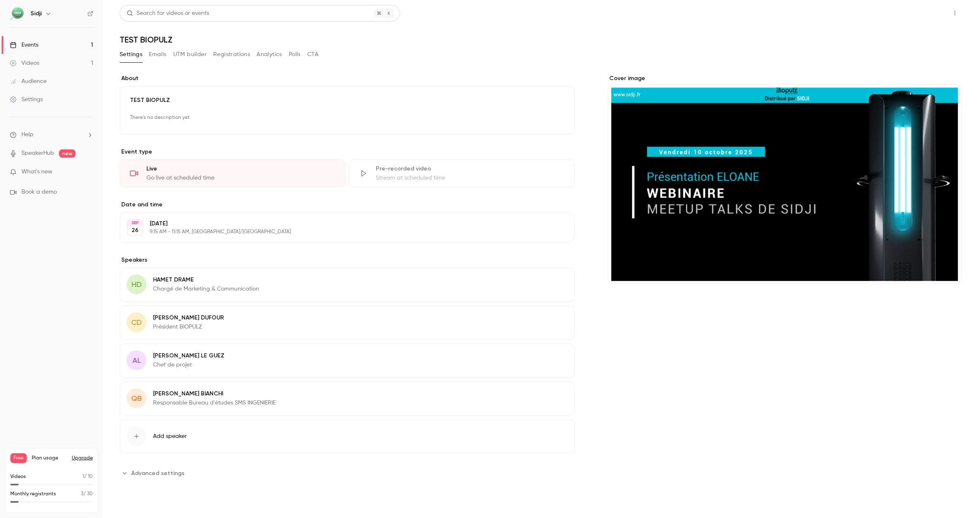
click at [918, 17] on button "Share" at bounding box center [925, 13] width 33 height 17
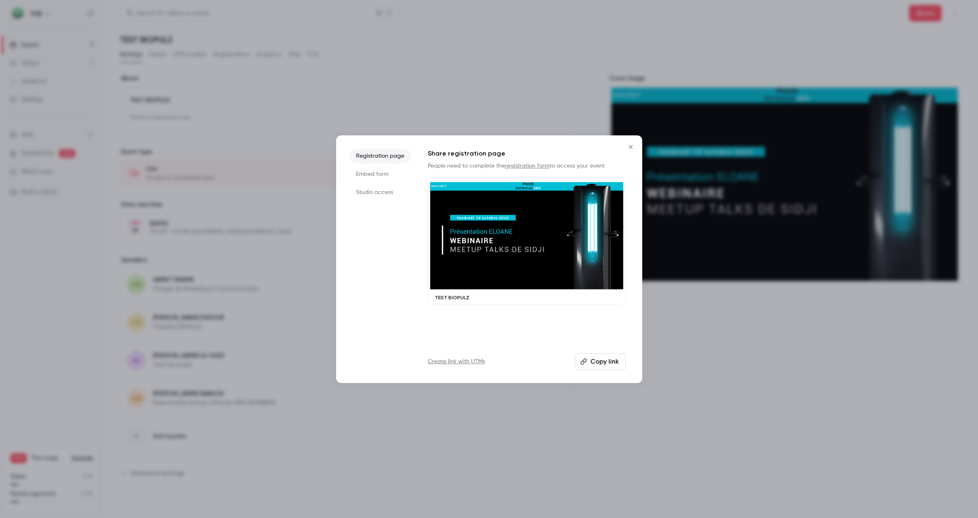
click at [604, 362] on button "Copy link" at bounding box center [600, 361] width 51 height 17
drag, startPoint x: 635, startPoint y: 147, endPoint x: 606, endPoint y: 159, distance: 31.3
click at [635, 147] on icon "Close" at bounding box center [631, 147] width 10 height 7
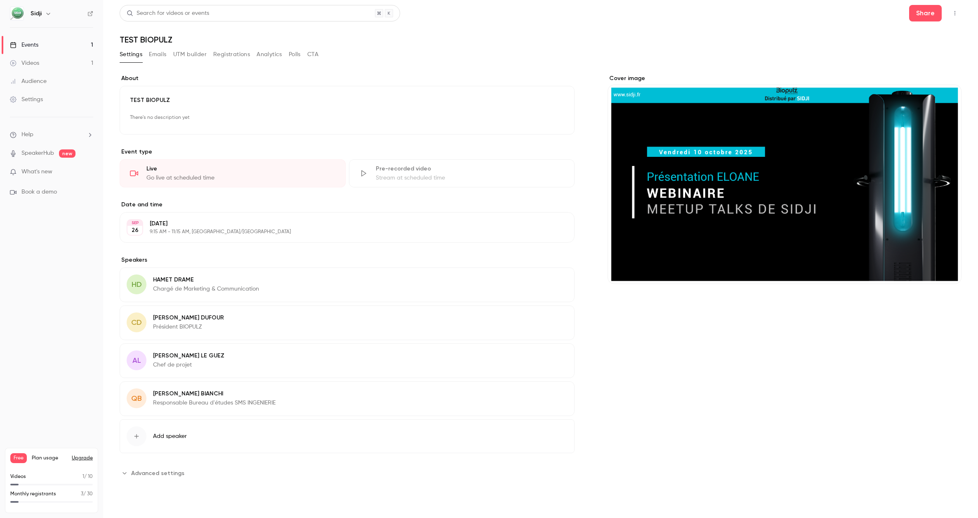
click at [556, 284] on button "Edit" at bounding box center [553, 280] width 30 height 13
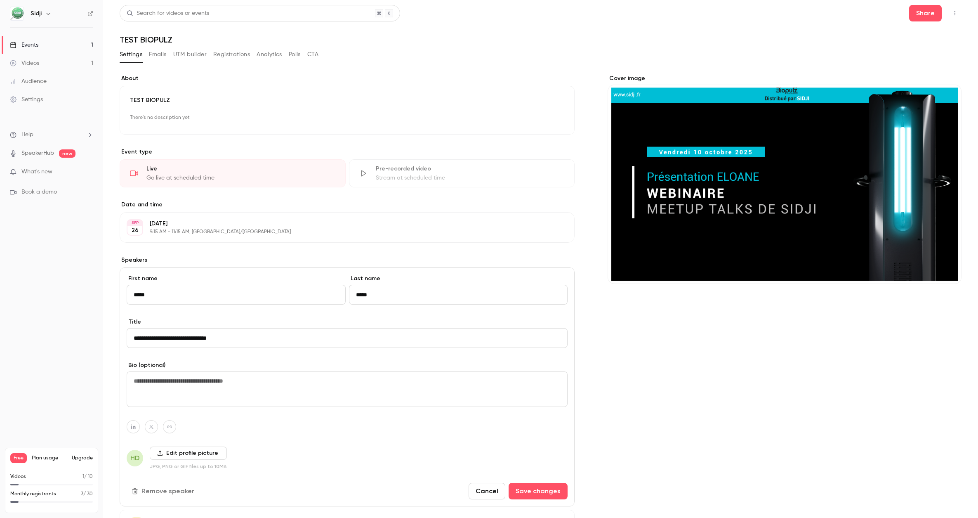
click at [497, 492] on button "Cancel" at bounding box center [487, 491] width 37 height 17
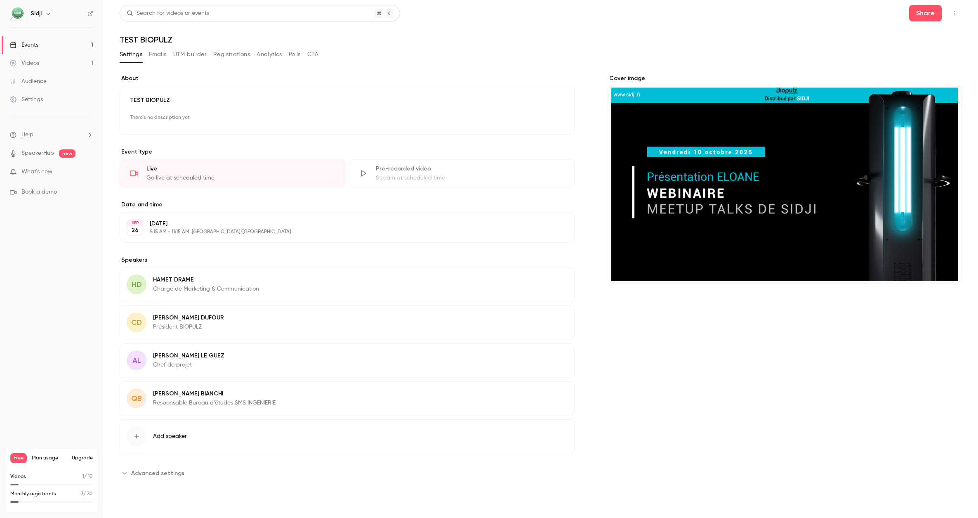
click at [552, 392] on button "Edit" at bounding box center [553, 394] width 30 height 13
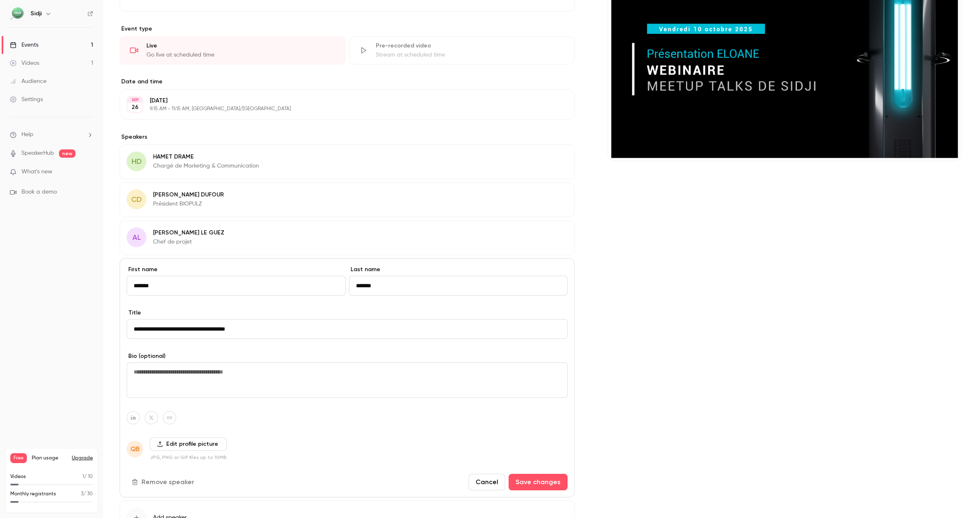
scroll to position [124, 0]
click at [175, 483] on button "Remove speaker" at bounding box center [164, 481] width 74 height 17
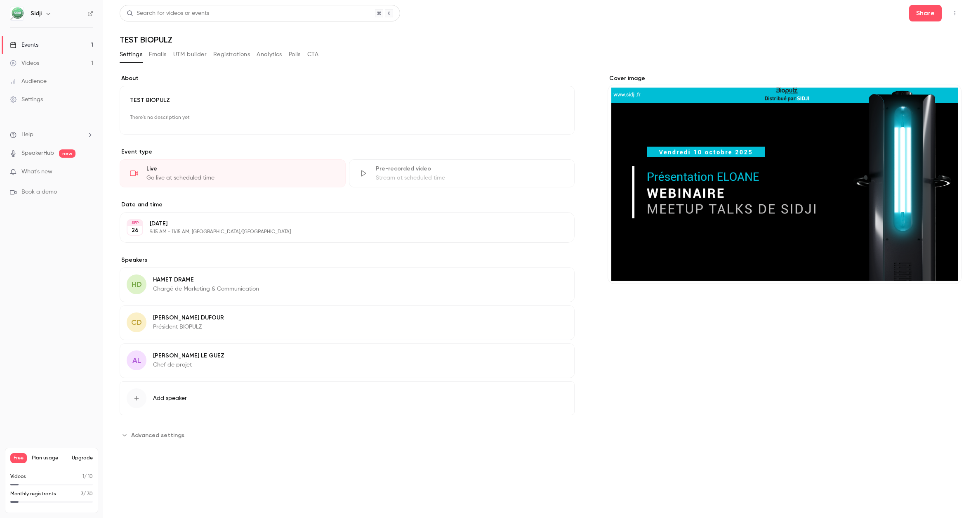
click at [551, 357] on button "Edit" at bounding box center [553, 356] width 30 height 13
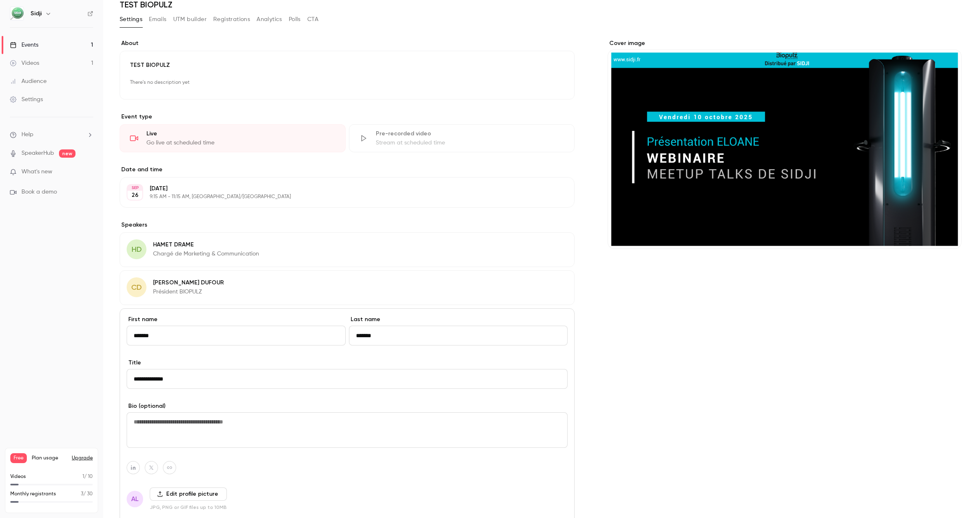
scroll to position [83, 0]
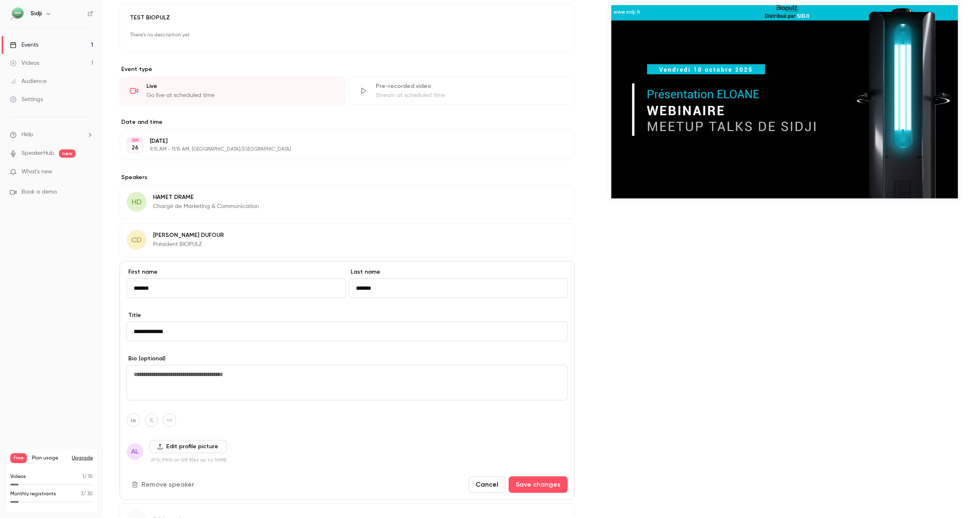
click at [179, 483] on button "Remove speaker" at bounding box center [164, 484] width 74 height 17
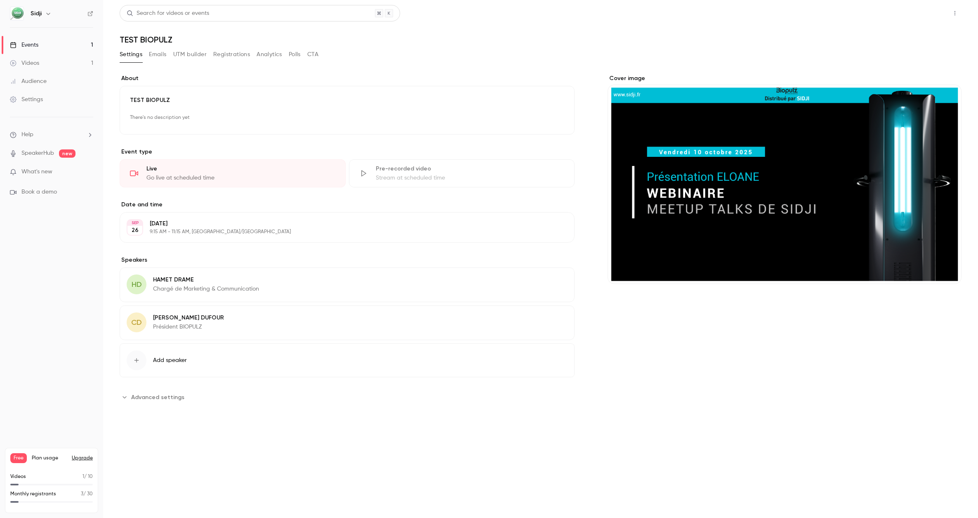
click at [930, 14] on button "Share" at bounding box center [925, 13] width 33 height 17
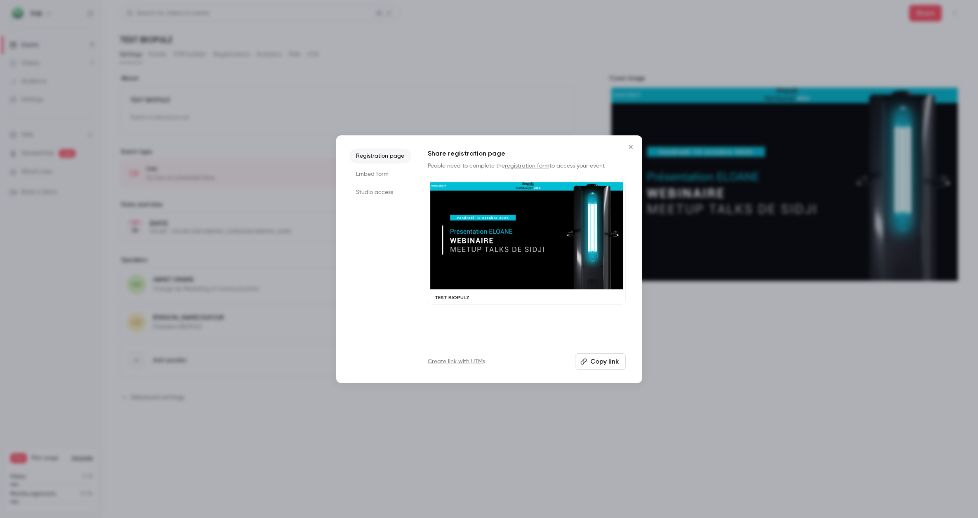
click at [594, 366] on button "Copy link" at bounding box center [600, 361] width 51 height 17
click at [633, 148] on icon "Close" at bounding box center [631, 147] width 10 height 7
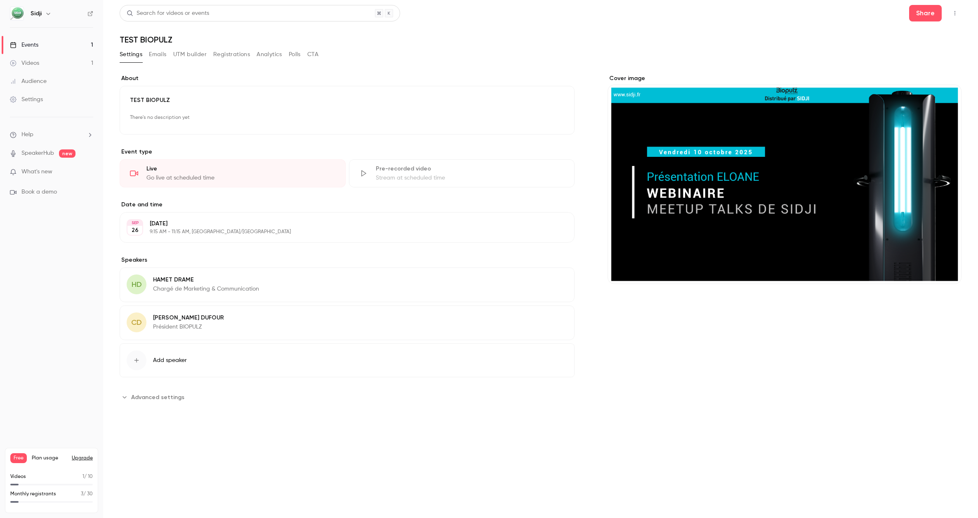
click at [144, 56] on div "Settings Emails UTM builder Registrations Analytics Polls CTA" at bounding box center [219, 54] width 199 height 13
click at [156, 53] on button "Emails" at bounding box center [157, 54] width 17 height 13
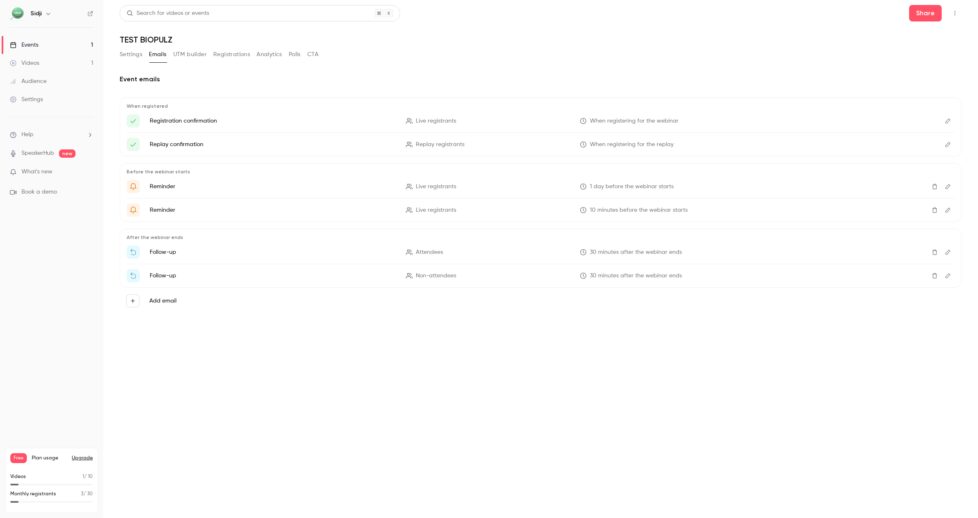
click at [200, 58] on button "UTM builder" at bounding box center [189, 54] width 33 height 13
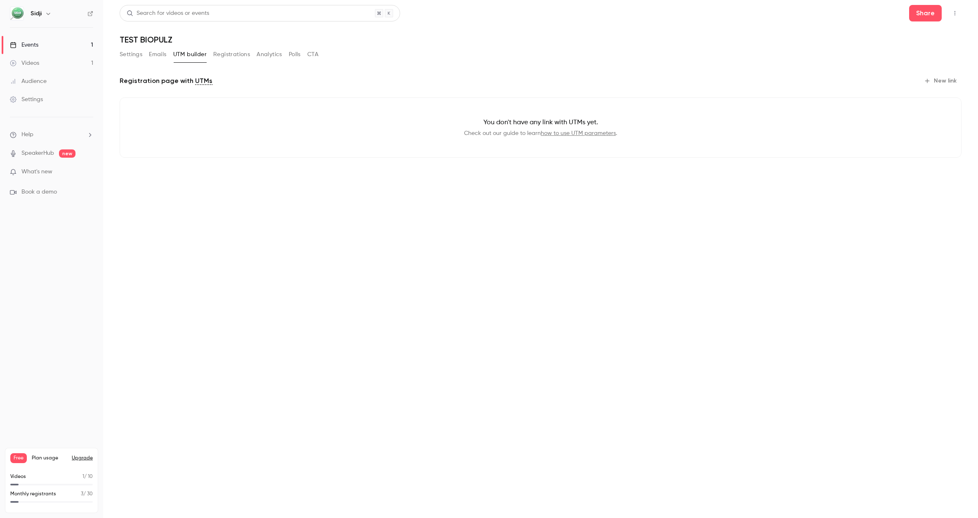
click at [231, 58] on button "Registrations" at bounding box center [231, 54] width 37 height 13
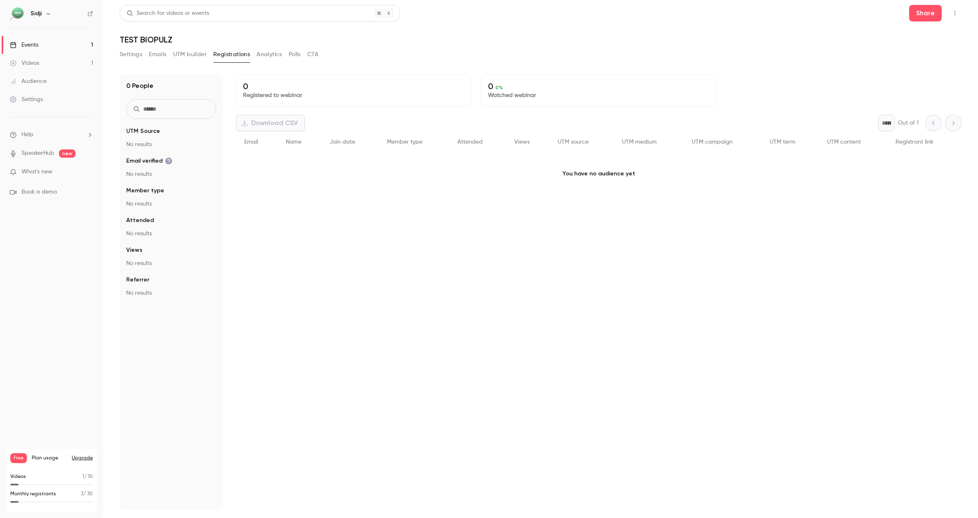
click at [264, 53] on button "Analytics" at bounding box center [270, 54] width 26 height 13
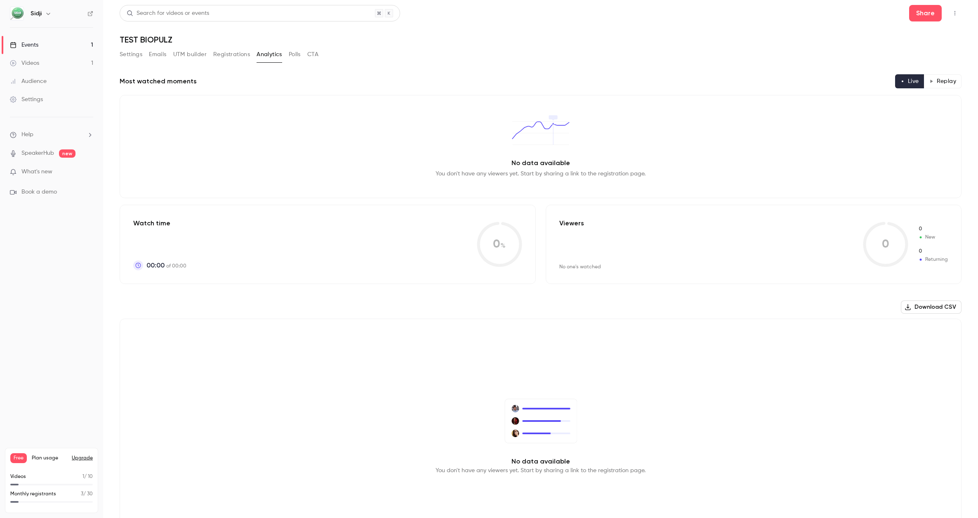
click at [317, 55] on button "CTA" at bounding box center [312, 54] width 11 height 13
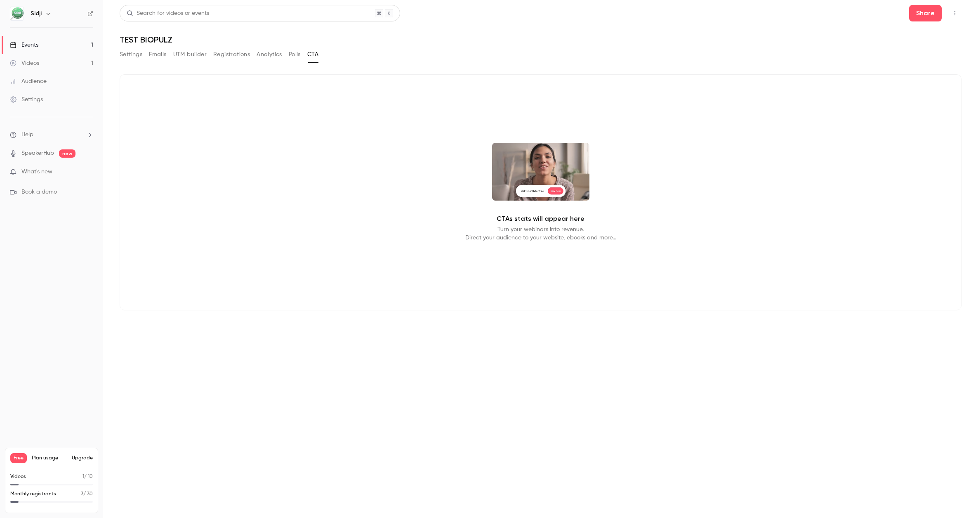
click at [153, 55] on button "Emails" at bounding box center [157, 54] width 17 height 13
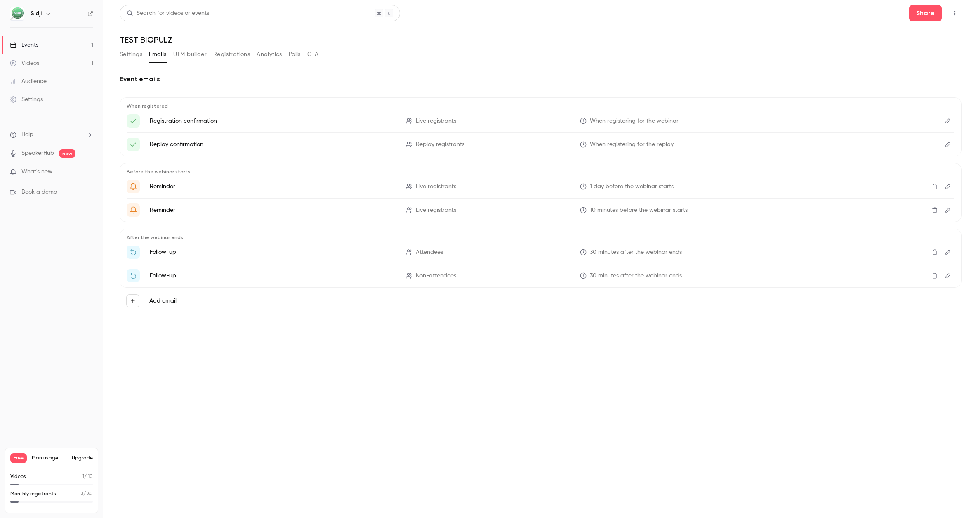
click at [127, 55] on button "Settings" at bounding box center [131, 54] width 23 height 13
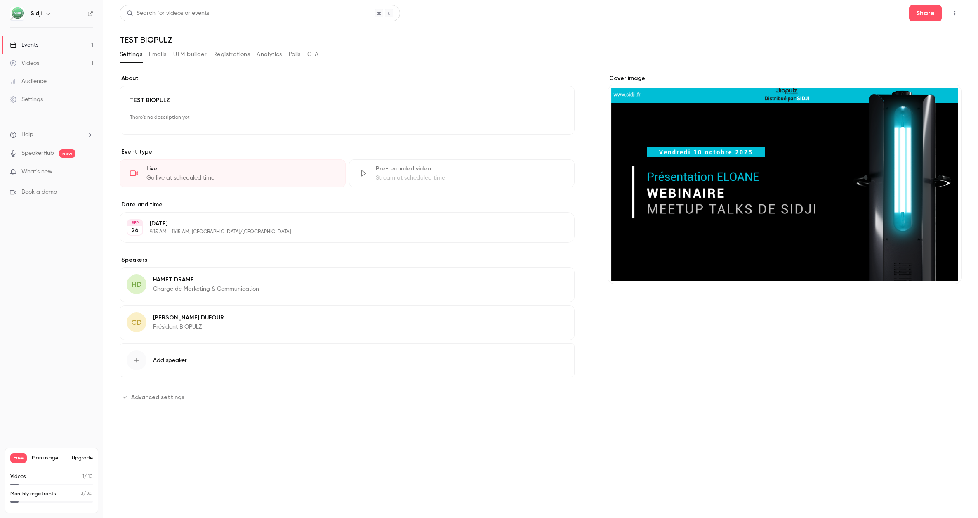
click at [196, 116] on p "There's no description yet" at bounding box center [347, 117] width 434 height 13
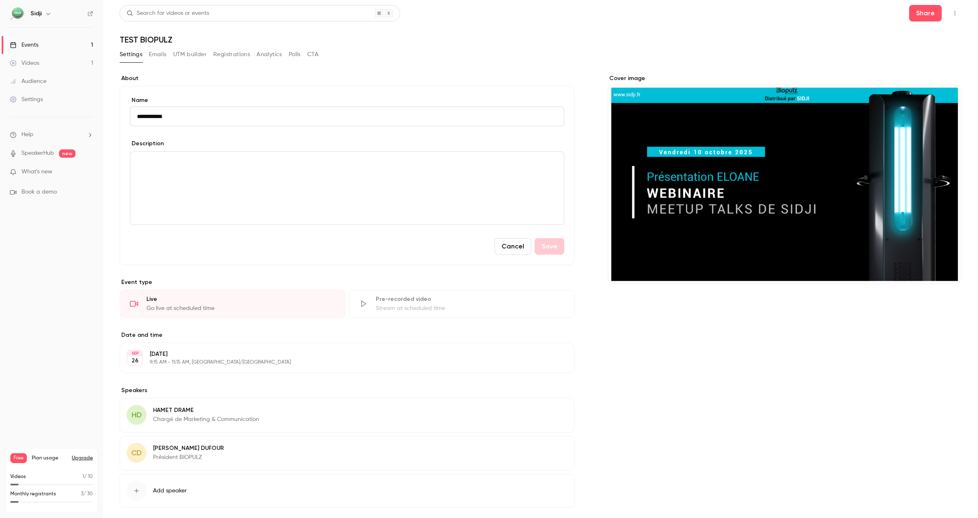
click at [179, 172] on div "editor" at bounding box center [347, 188] width 434 height 73
click at [551, 245] on button "Save" at bounding box center [550, 246] width 30 height 17
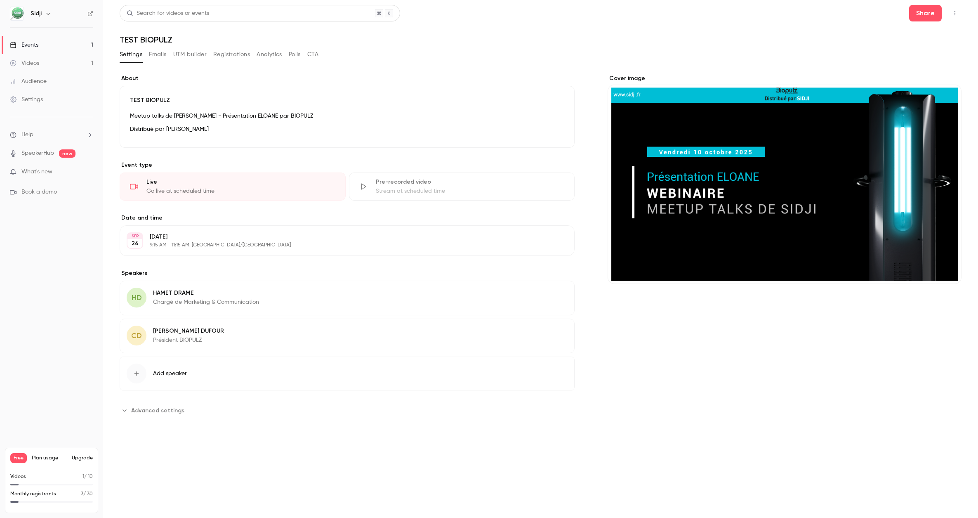
click at [156, 58] on button "Emails" at bounding box center [157, 54] width 17 height 13
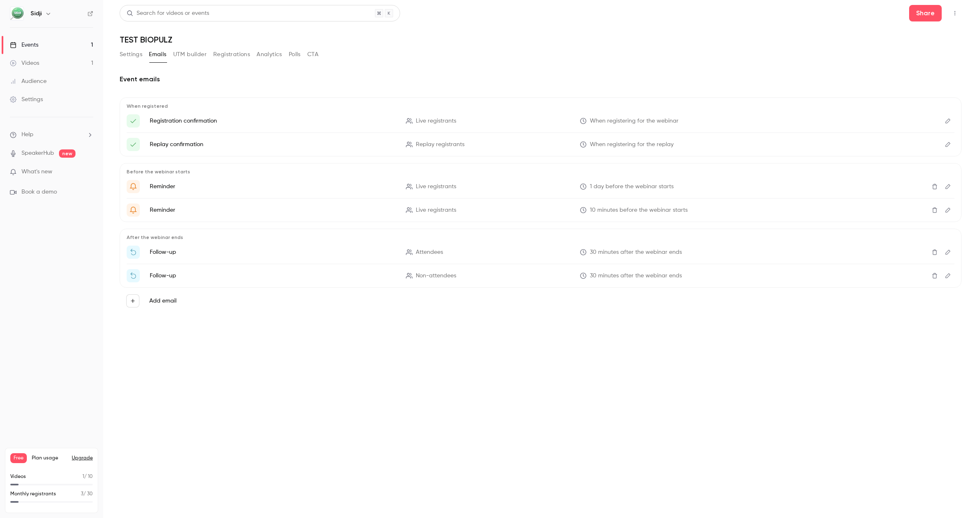
click at [953, 120] on button "Edit" at bounding box center [947, 120] width 13 height 13
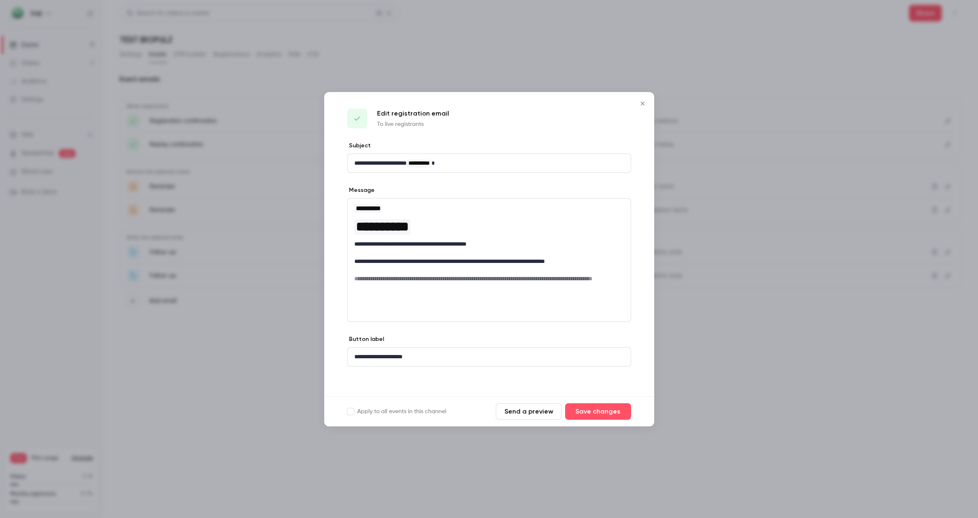
click at [645, 102] on icon "Close" at bounding box center [643, 103] width 10 height 7
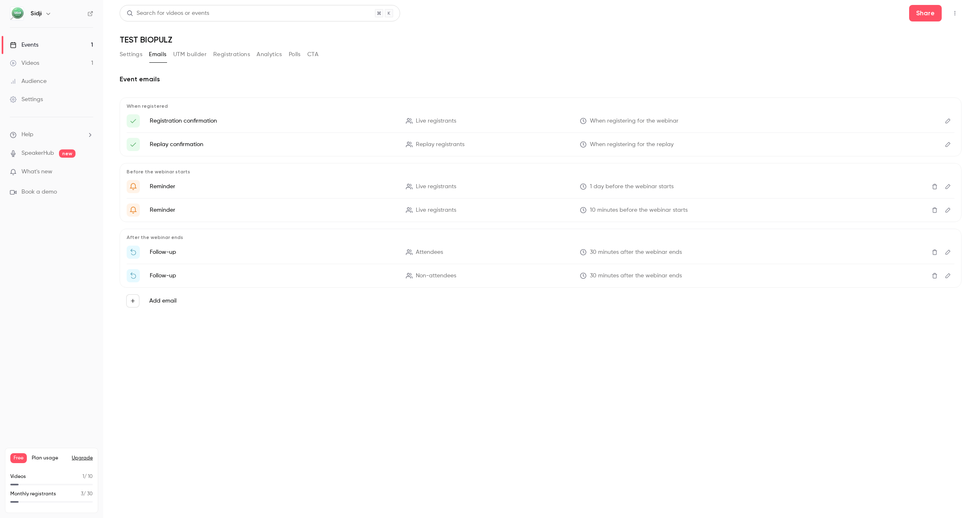
click at [194, 61] on button "UTM builder" at bounding box center [189, 54] width 33 height 13
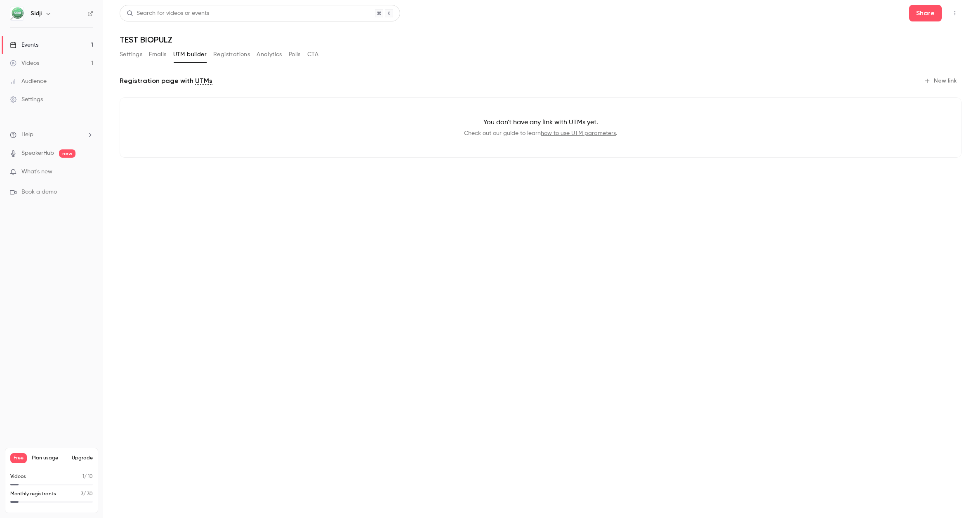
click at [225, 54] on button "Registrations" at bounding box center [231, 54] width 37 height 13
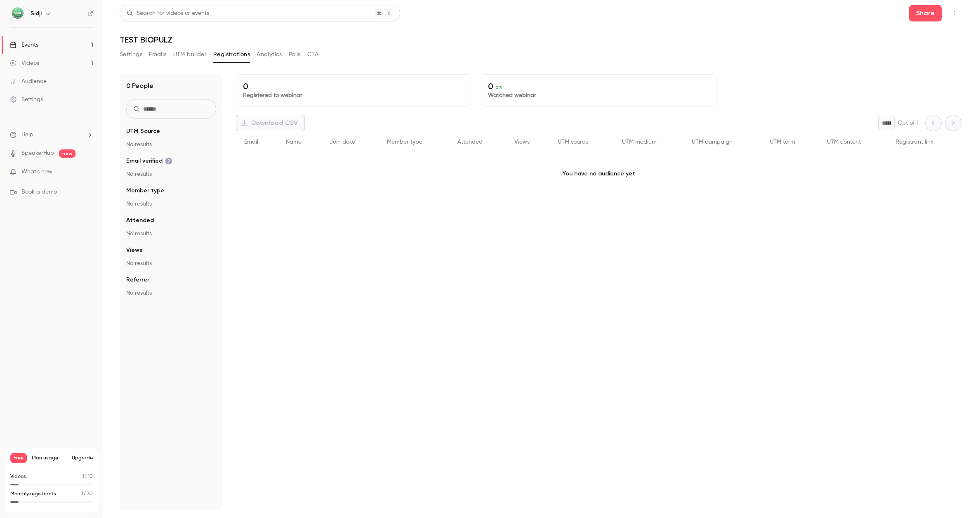
click at [134, 56] on button "Settings" at bounding box center [131, 54] width 23 height 13
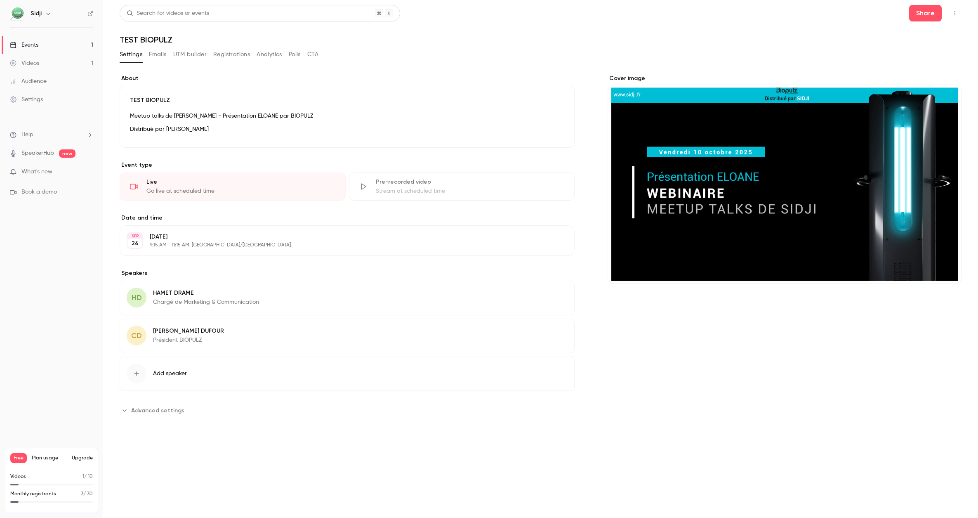
click at [445, 121] on div "Meetup talks de [PERSON_NAME] - Présentation ELOANE par BIOPULZ Distribué par […" at bounding box center [347, 124] width 434 height 26
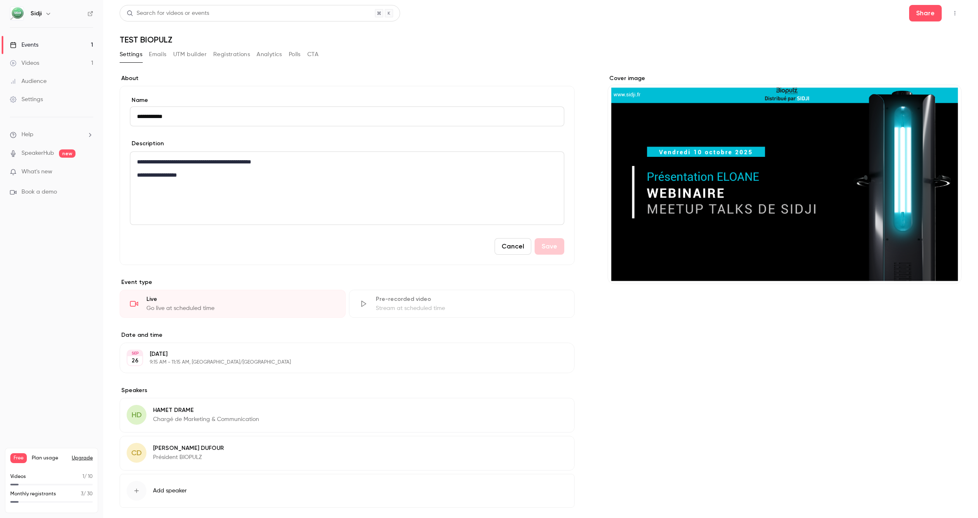
click at [515, 247] on button "Cancel" at bounding box center [513, 246] width 37 height 17
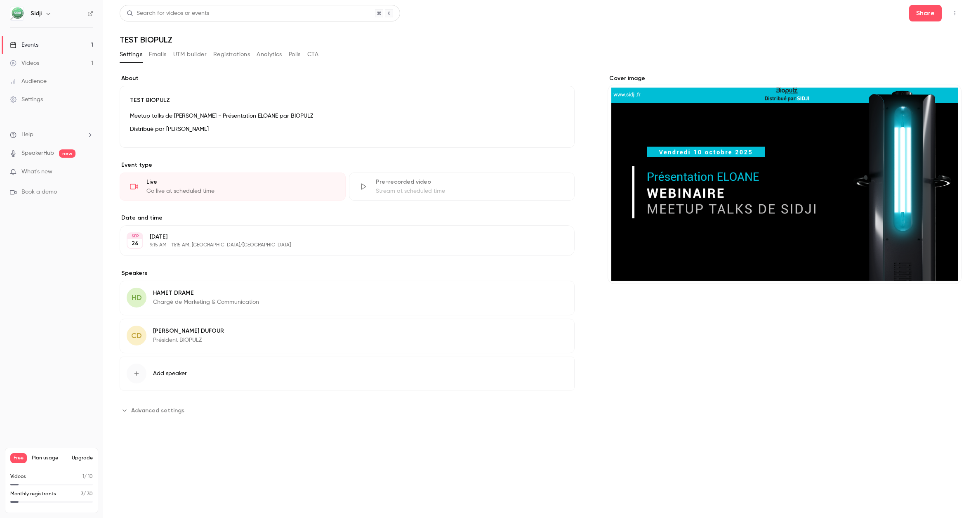
click at [204, 406] on section "**********" at bounding box center [347, 409] width 455 height 13
click at [159, 412] on span "Advanced settings" at bounding box center [157, 410] width 53 height 9
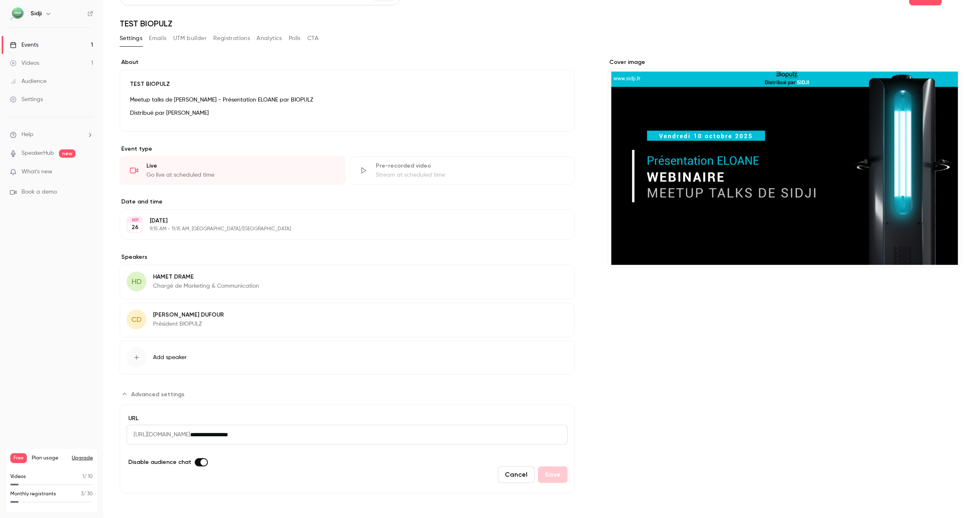
click at [278, 173] on div "Go live at scheduled time" at bounding box center [240, 175] width 189 height 8
drag, startPoint x: 285, startPoint y: 432, endPoint x: 201, endPoint y: 435, distance: 83.8
click at [201, 435] on div "**********" at bounding box center [347, 435] width 441 height 20
click at [154, 394] on span "Advanced settings" at bounding box center [157, 394] width 53 height 9
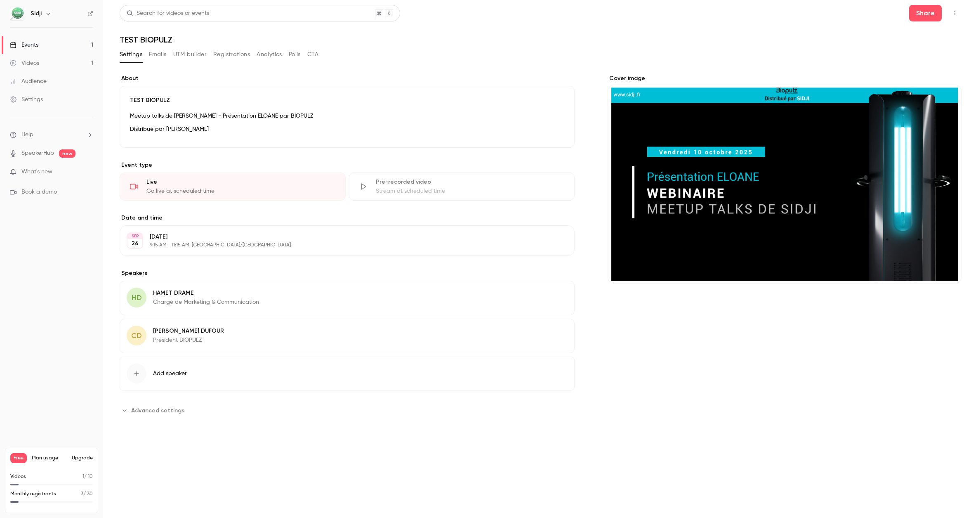
scroll to position [0, 0]
click at [162, 54] on button "Emails" at bounding box center [157, 54] width 17 height 13
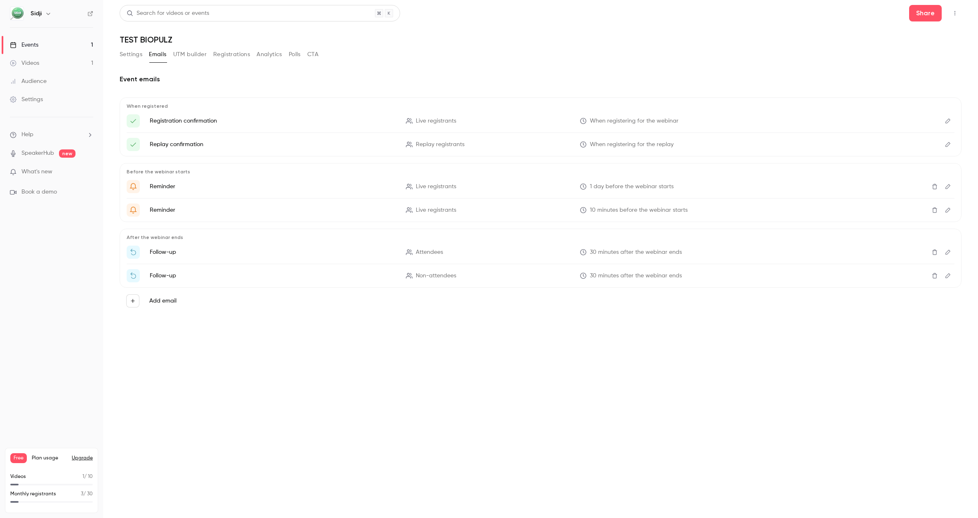
click at [186, 55] on button "UTM builder" at bounding box center [189, 54] width 33 height 13
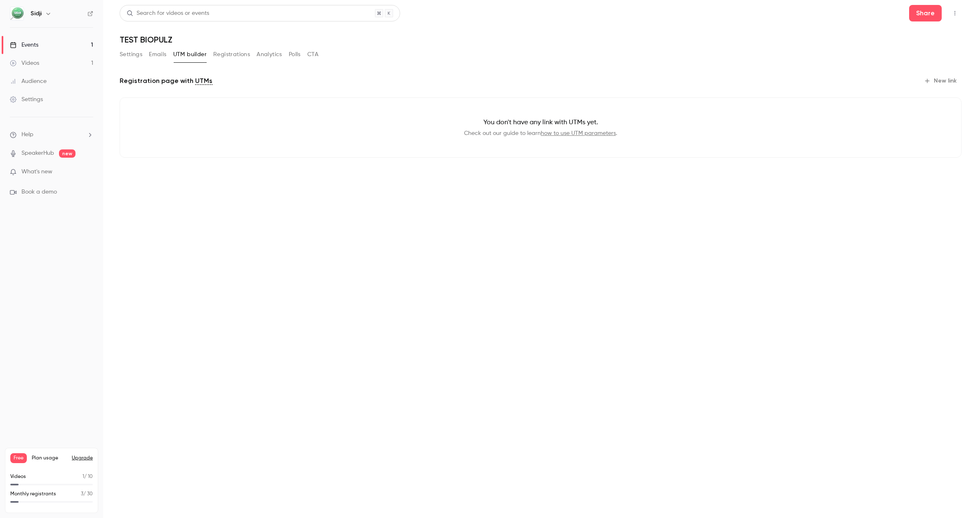
click at [232, 59] on button "Registrations" at bounding box center [231, 54] width 37 height 13
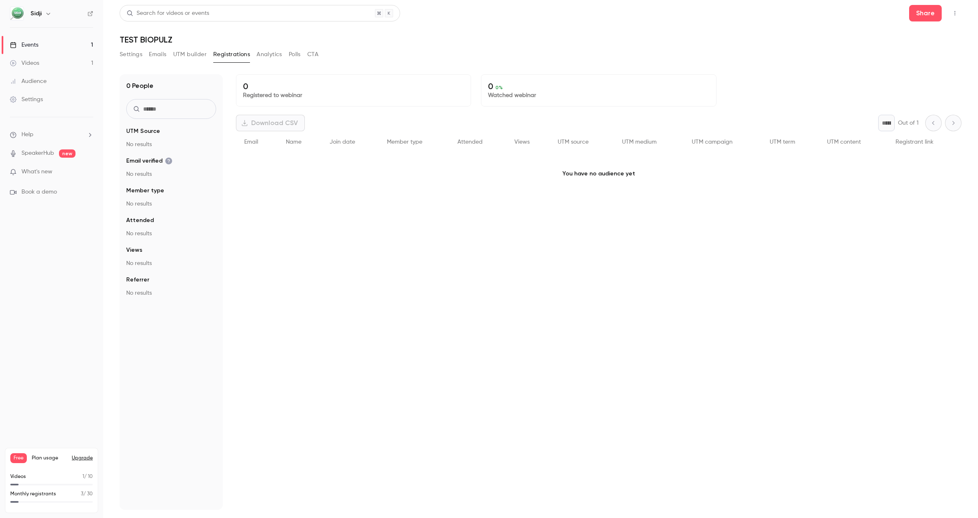
click at [262, 57] on button "Analytics" at bounding box center [270, 54] width 26 height 13
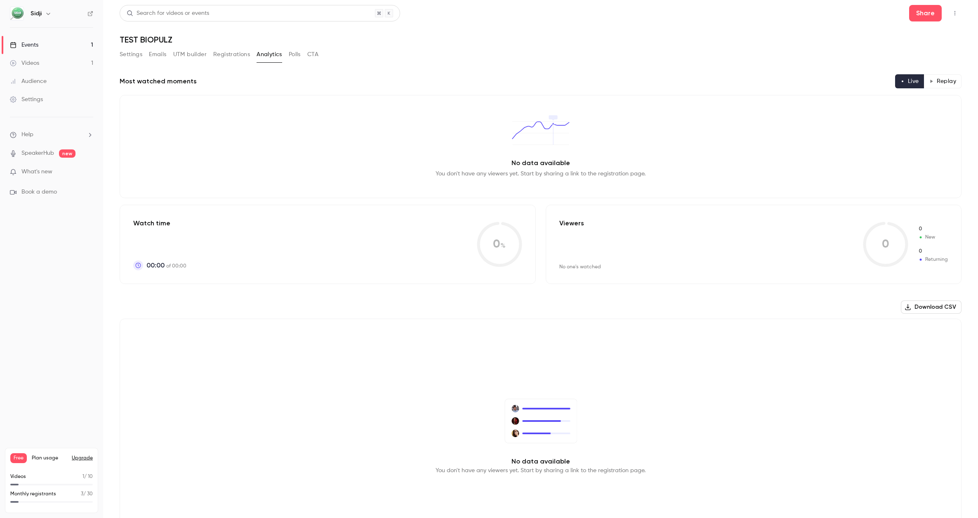
click at [317, 53] on button "CTA" at bounding box center [312, 54] width 11 height 13
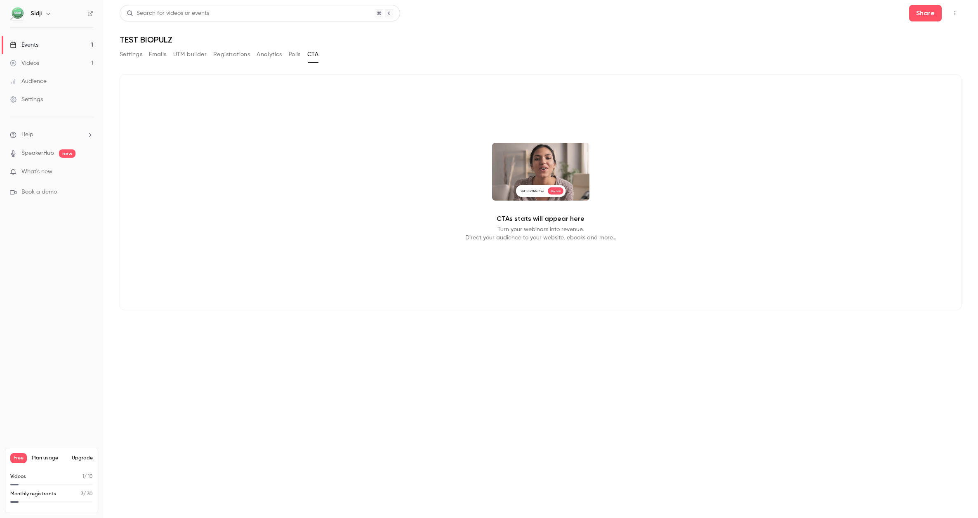
click at [131, 54] on button "Settings" at bounding box center [131, 54] width 23 height 13
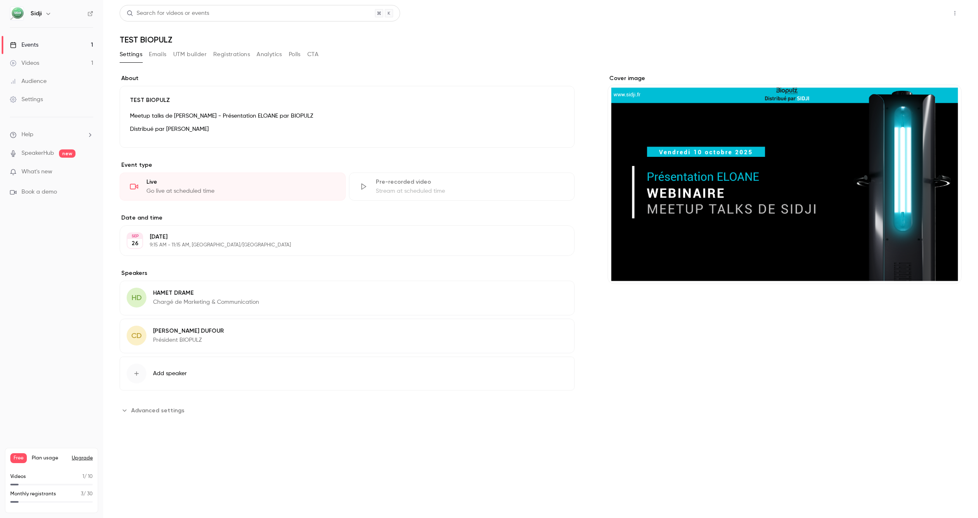
click at [918, 14] on button "Share" at bounding box center [925, 13] width 33 height 17
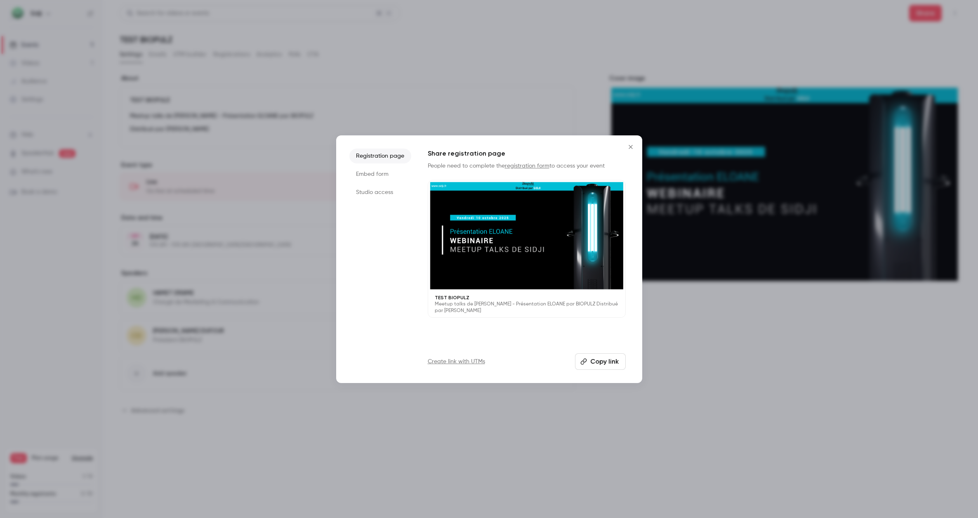
click at [384, 176] on li "Embed form" at bounding box center [380, 174] width 62 height 15
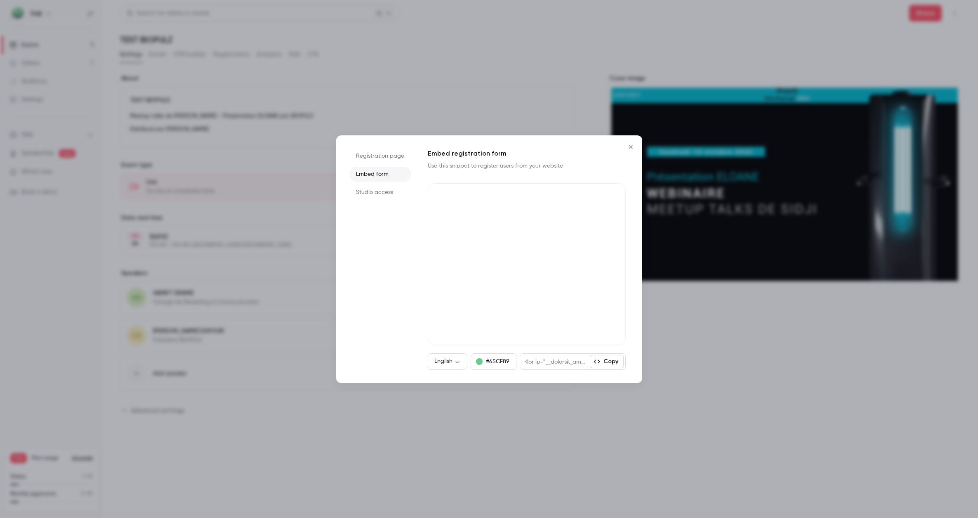
click at [375, 190] on li "Studio access" at bounding box center [380, 192] width 62 height 15
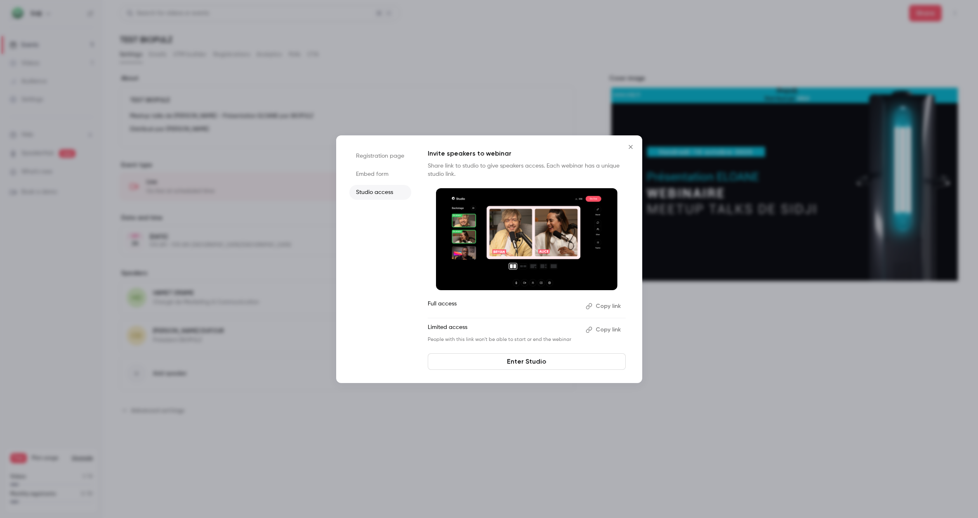
click at [611, 305] on button "Copy link" at bounding box center [604, 306] width 43 height 13
click at [603, 330] on button "Copy link" at bounding box center [604, 329] width 43 height 13
drag, startPoint x: 375, startPoint y: 168, endPoint x: 383, endPoint y: 162, distance: 10.6
click at [375, 168] on li "Embed form" at bounding box center [380, 174] width 62 height 15
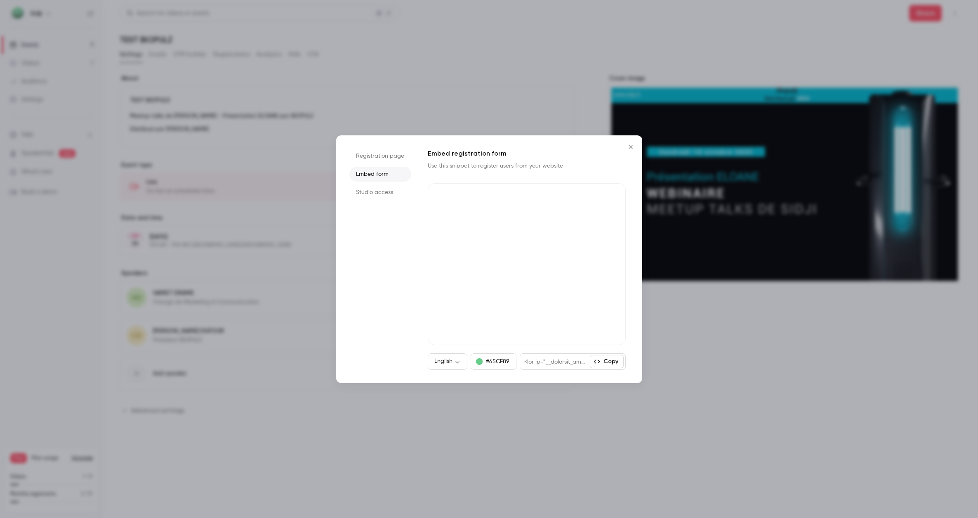
click at [387, 157] on li "Registration page" at bounding box center [380, 156] width 62 height 15
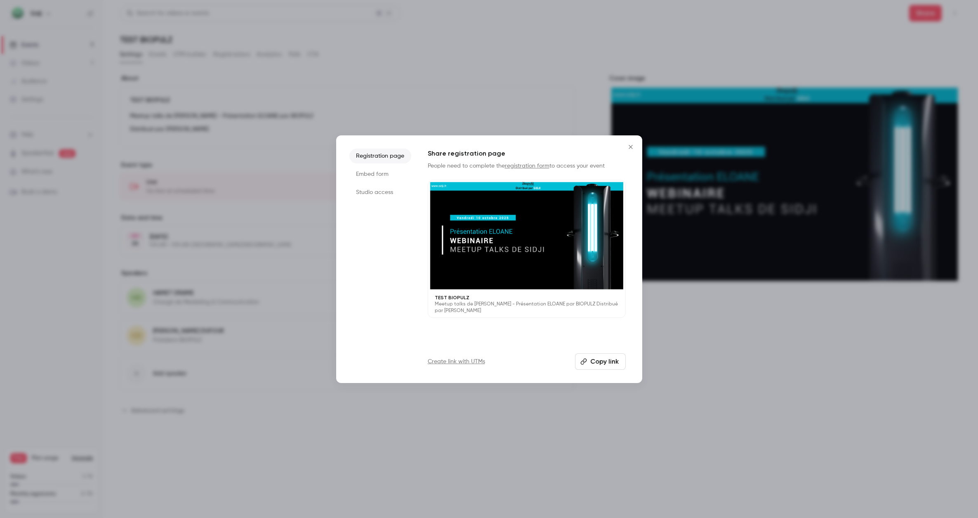
click at [614, 365] on button "Copy link" at bounding box center [600, 361] width 51 height 17
click at [632, 146] on icon "Close" at bounding box center [631, 147] width 10 height 7
